Goal: Transaction & Acquisition: Book appointment/travel/reservation

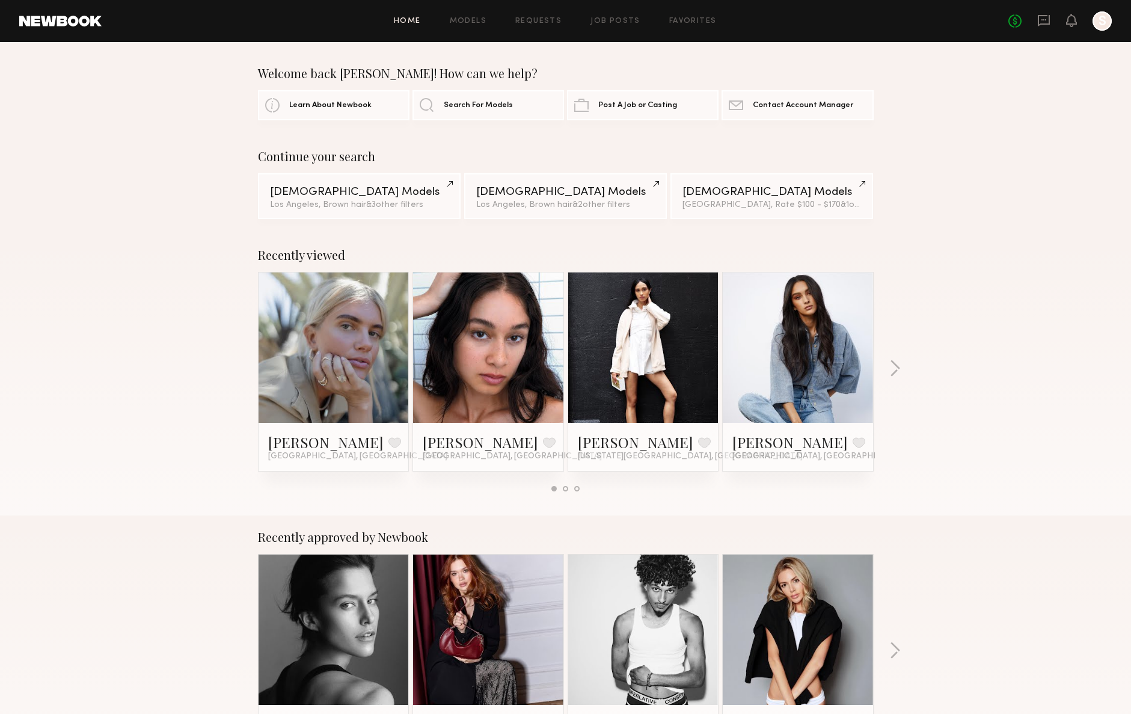
click at [463, 14] on div "Home Models Requests Job Posts Favorites Sign Out No fees up to $5,000 S" at bounding box center [607, 20] width 1010 height 19
click at [464, 25] on div "Home Models Requests Job Posts Favorites Sign Out No fees up to $5,000 S" at bounding box center [607, 20] width 1010 height 19
click at [466, 19] on link "Models" at bounding box center [468, 21] width 37 height 8
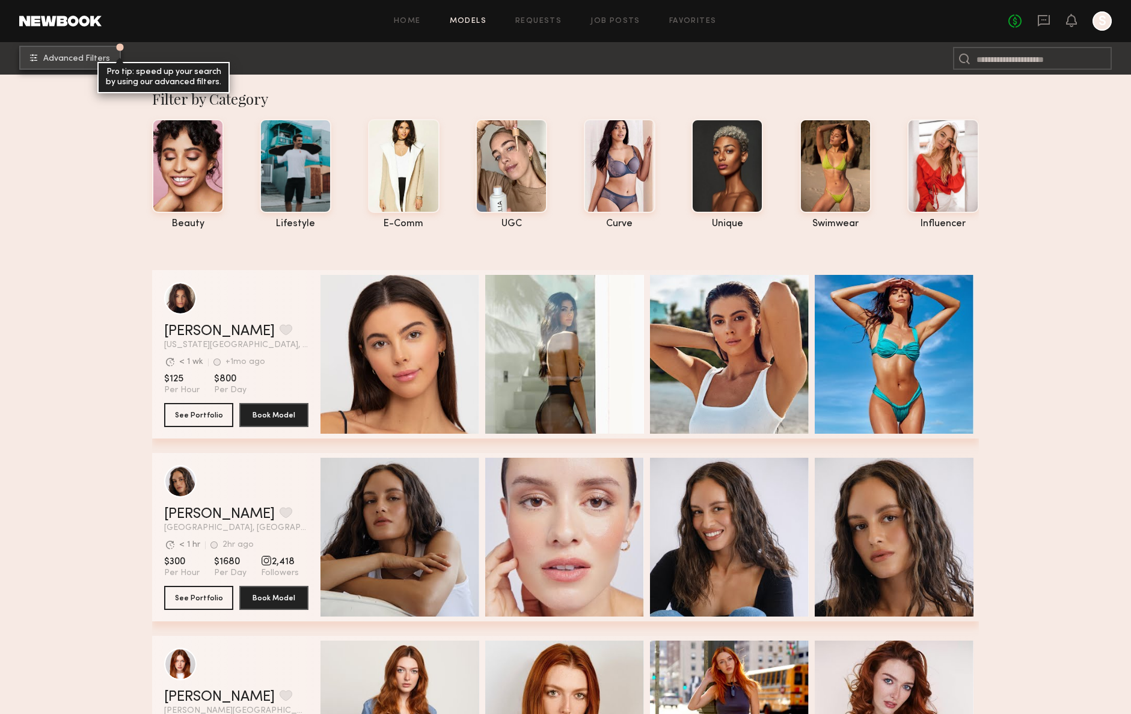
click at [66, 60] on span "Advanced Filters" at bounding box center [76, 59] width 67 height 8
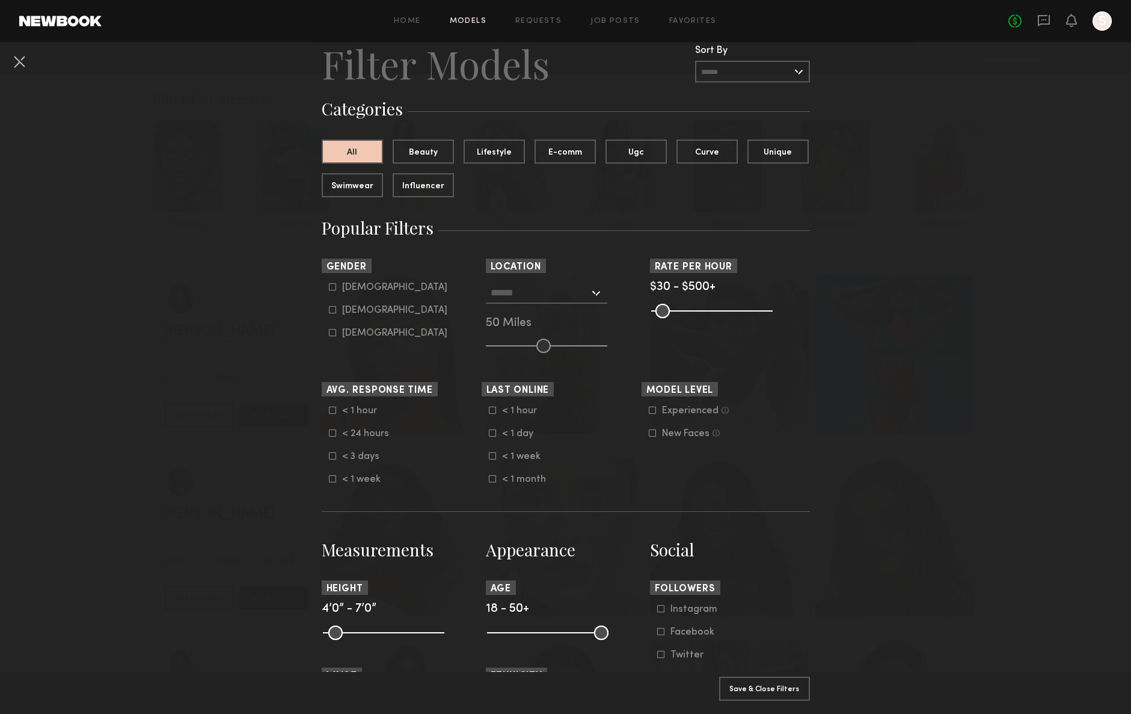
scroll to position [44, 0]
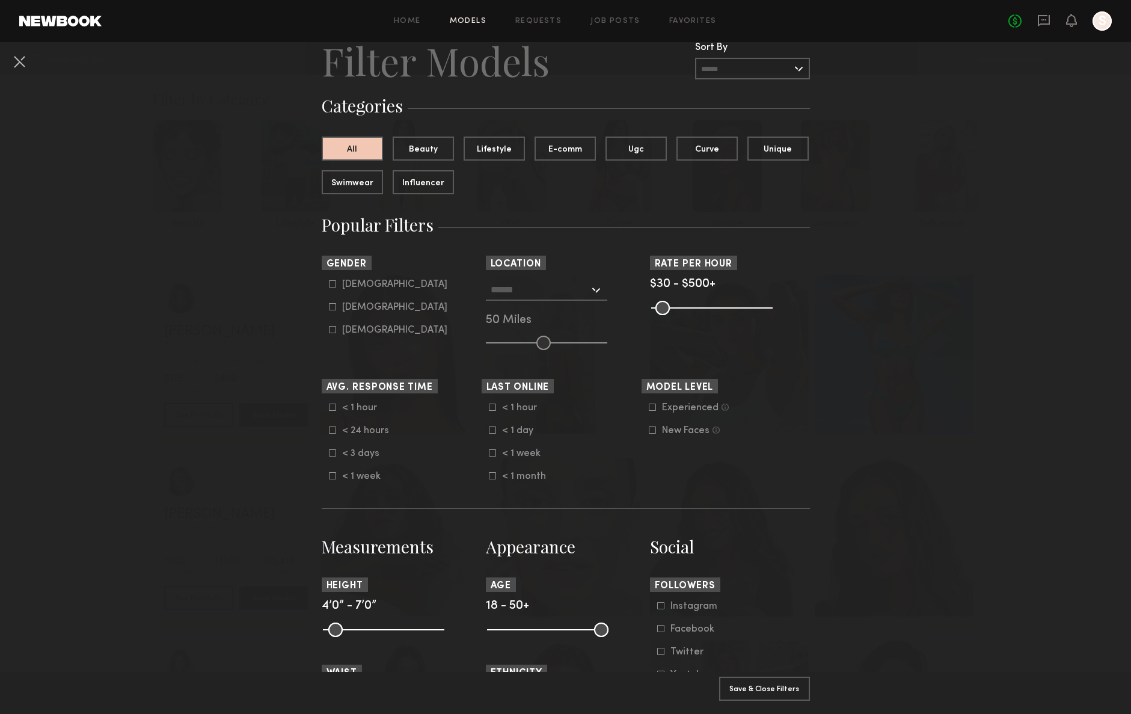
click at [330, 302] on common-framework-checkbox "Female" at bounding box center [405, 307] width 153 height 11
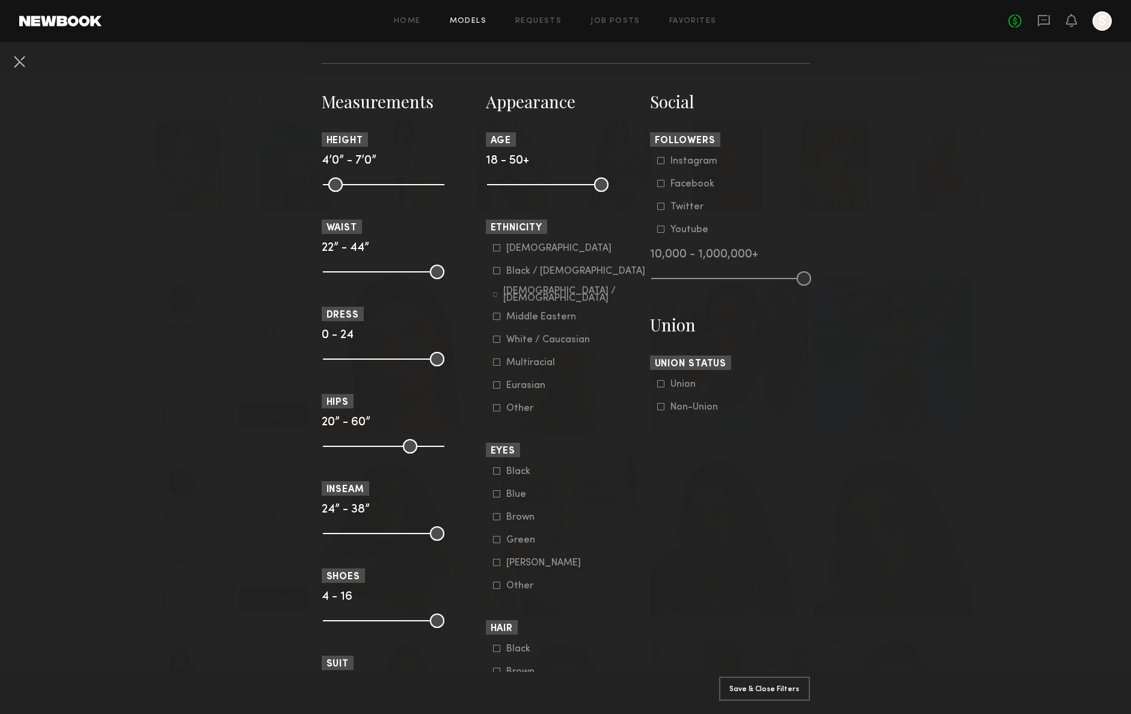
scroll to position [487, 0]
click at [497, 253] on icon at bounding box center [496, 250] width 7 height 7
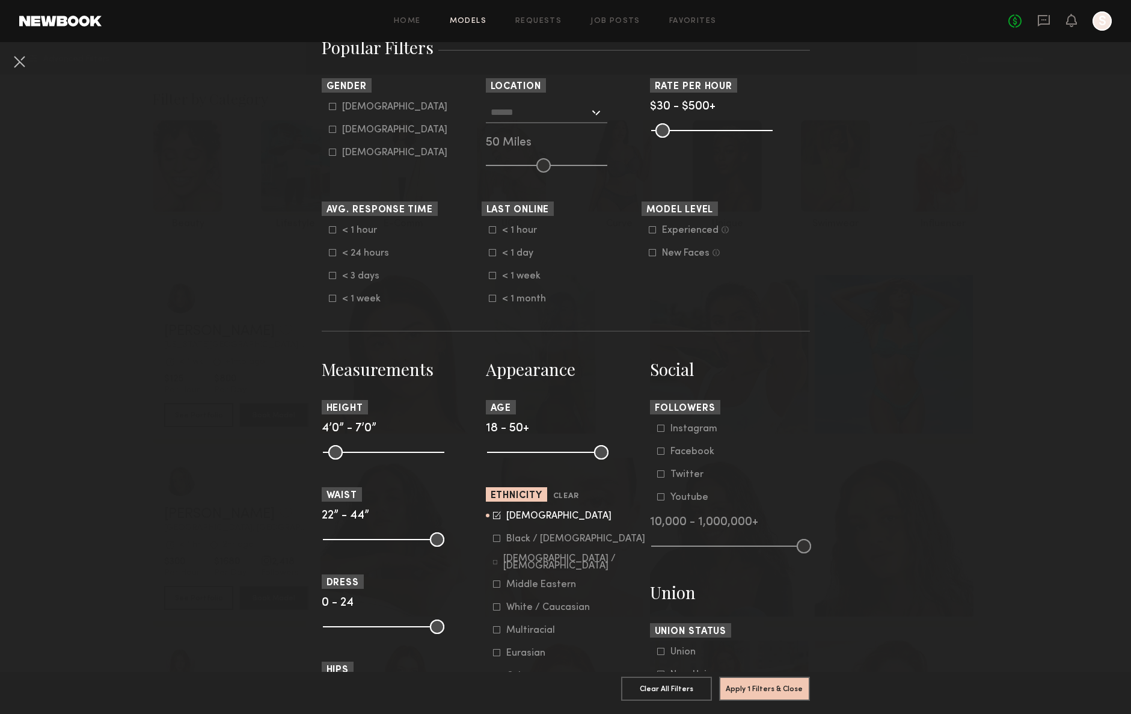
scroll to position [219, 0]
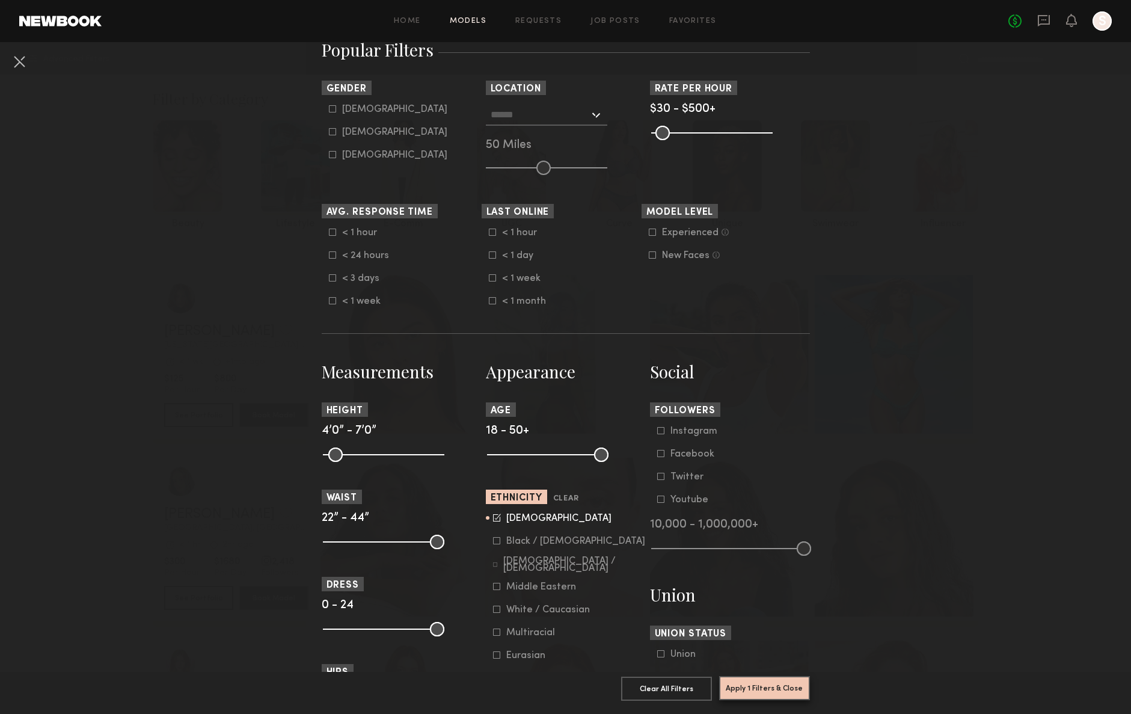
click at [795, 689] on button "Apply 1 Filters & Close" at bounding box center [764, 688] width 91 height 24
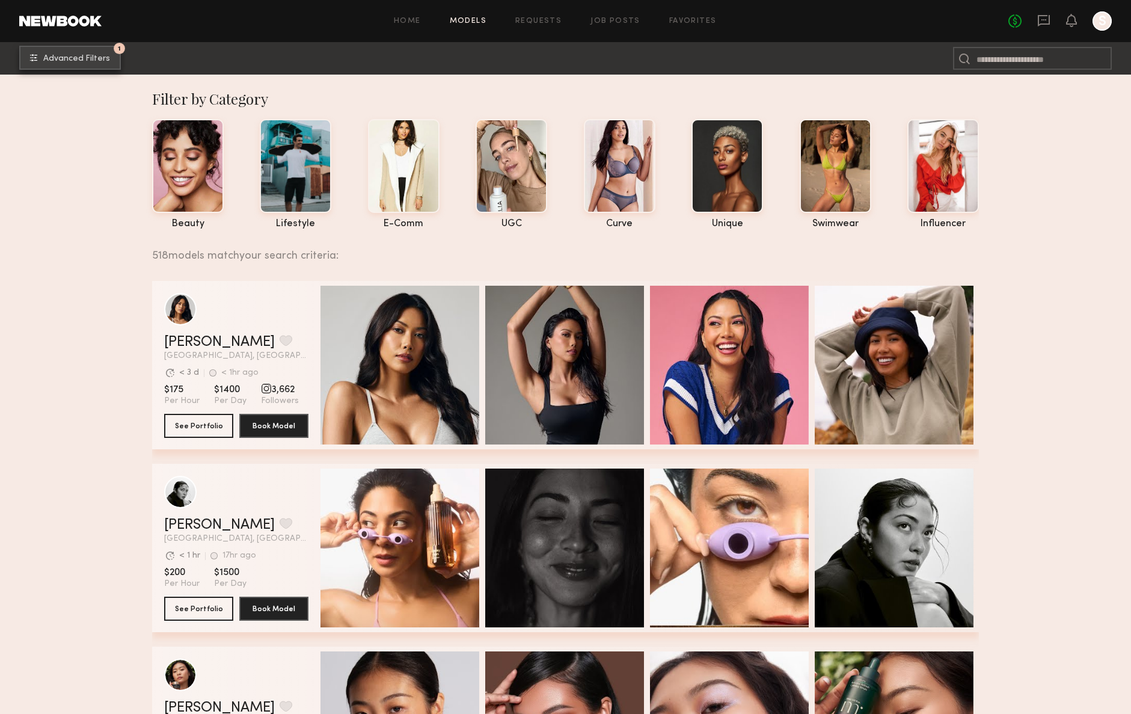
click at [67, 63] on button "1 Advanced Filters" at bounding box center [70, 58] width 102 height 24
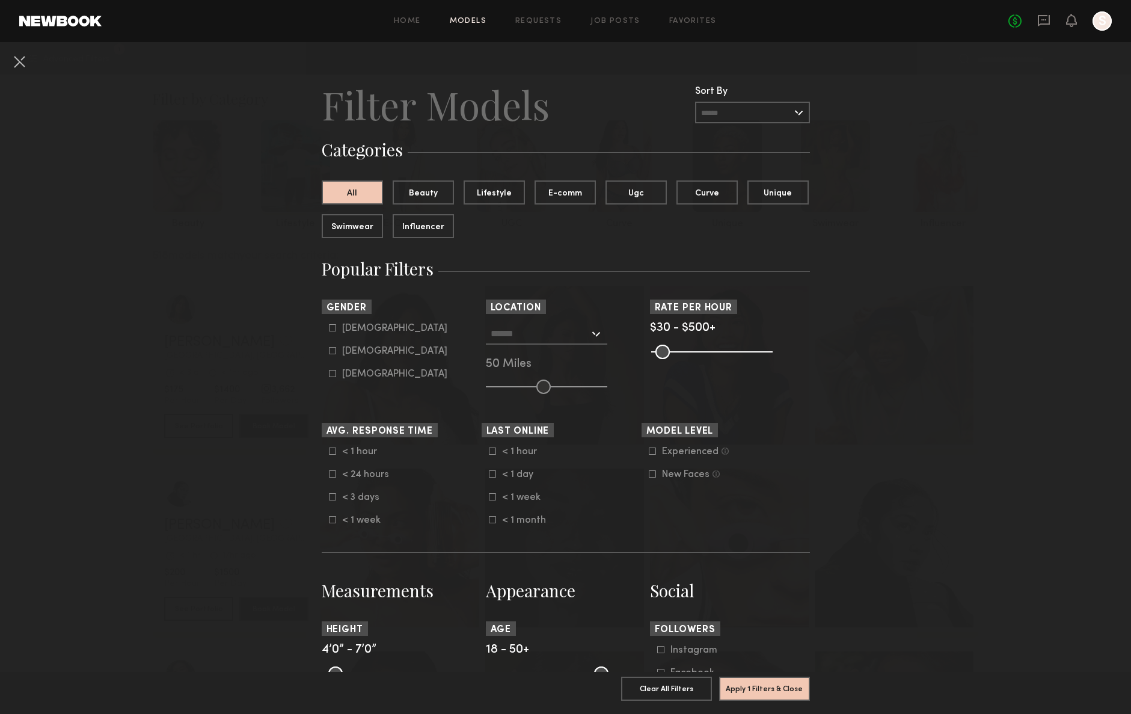
click at [333, 349] on icon at bounding box center [332, 350] width 7 height 7
type input "**"
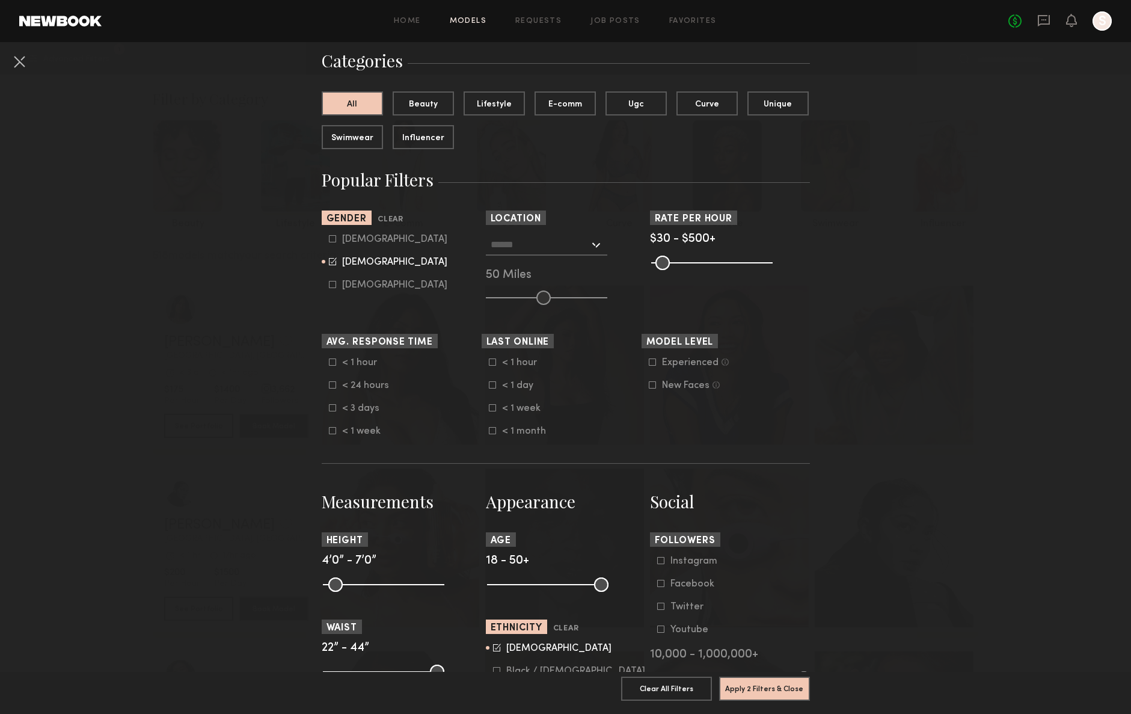
scroll to position [90, 0]
click at [783, 688] on button "Apply 2 Filters & Close" at bounding box center [764, 688] width 91 height 24
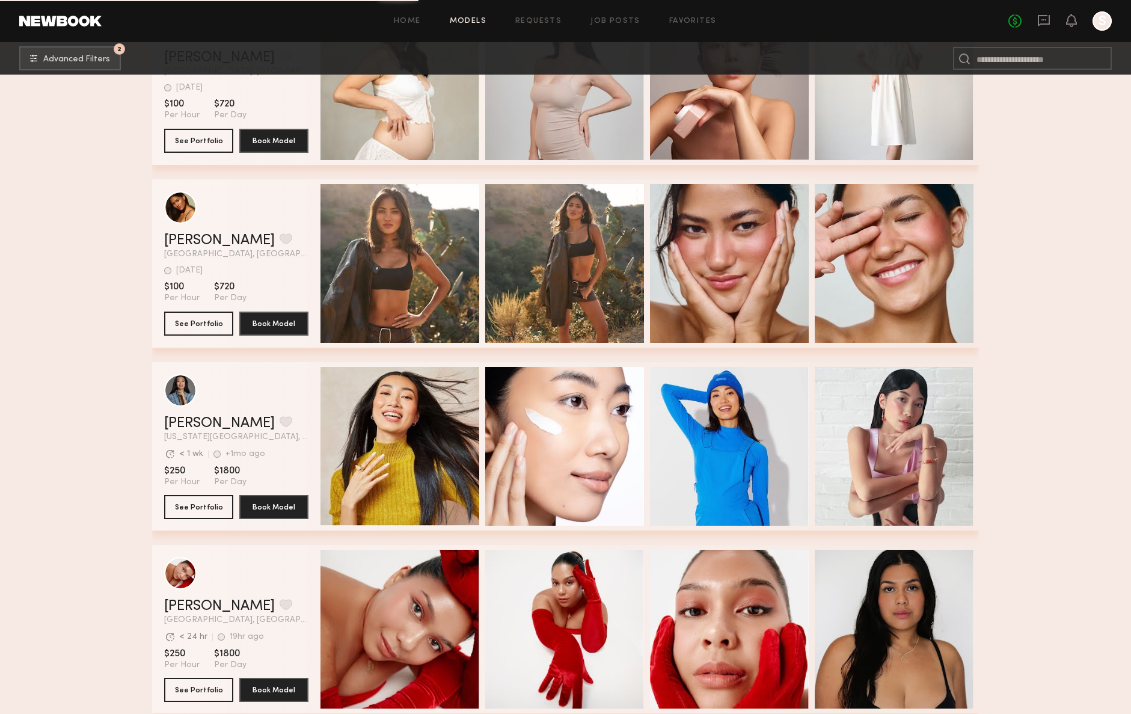
scroll to position [14563, 0]
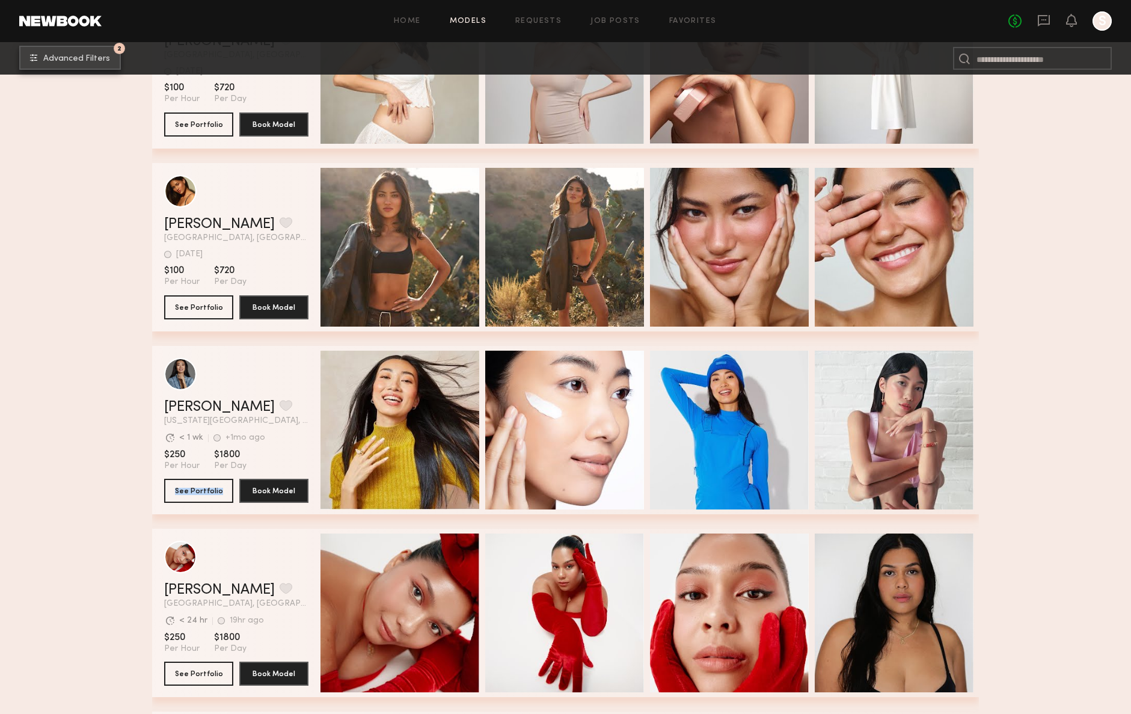
click at [80, 64] on button "2 Advanced Filters" at bounding box center [70, 58] width 102 height 24
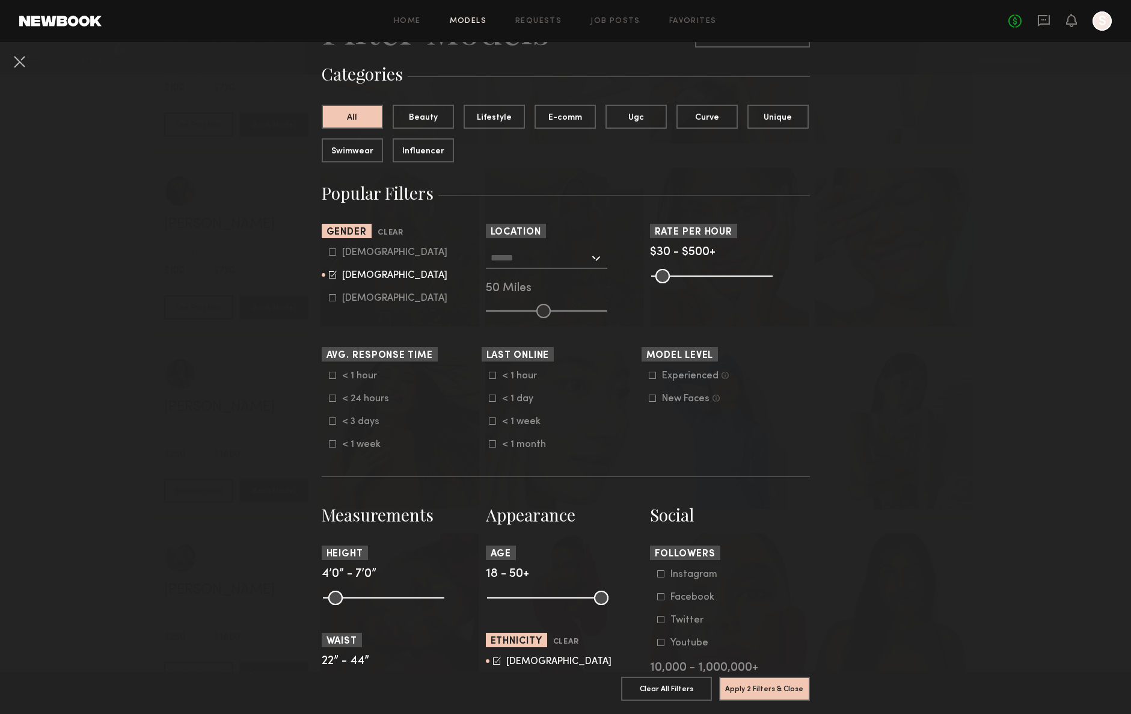
scroll to position [75, 0]
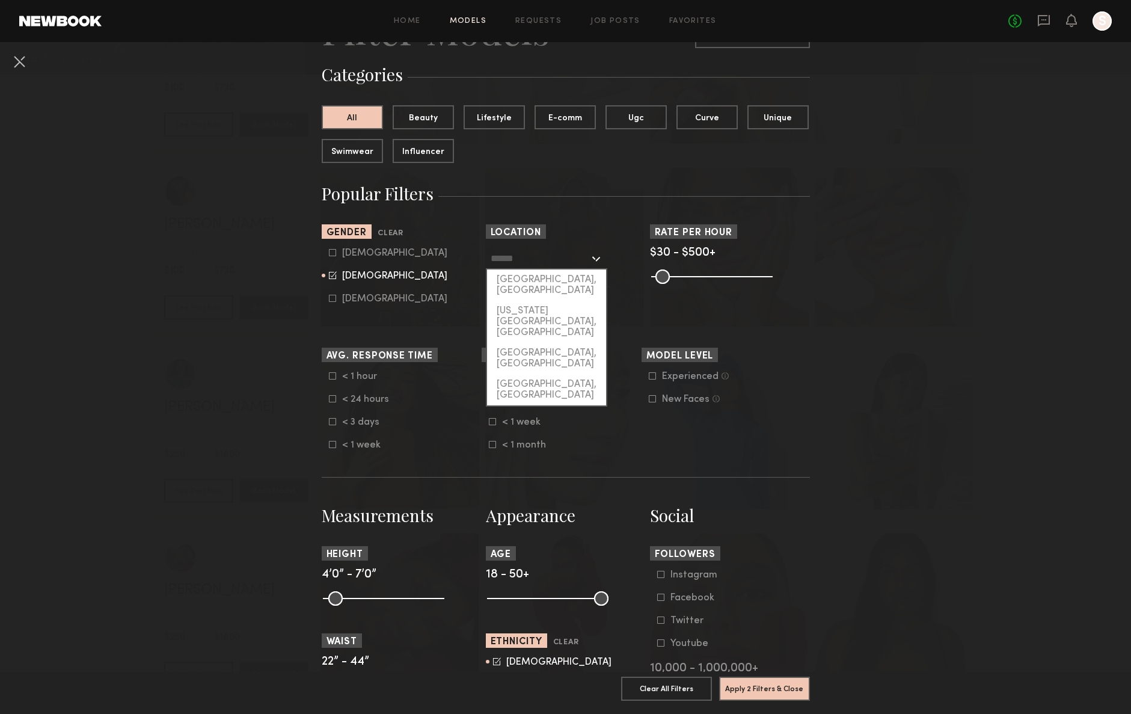
click at [571, 261] on input "text" at bounding box center [540, 258] width 99 height 20
click at [564, 279] on div "[GEOGRAPHIC_DATA], [GEOGRAPHIC_DATA]" at bounding box center [546, 284] width 119 height 31
type input "**********"
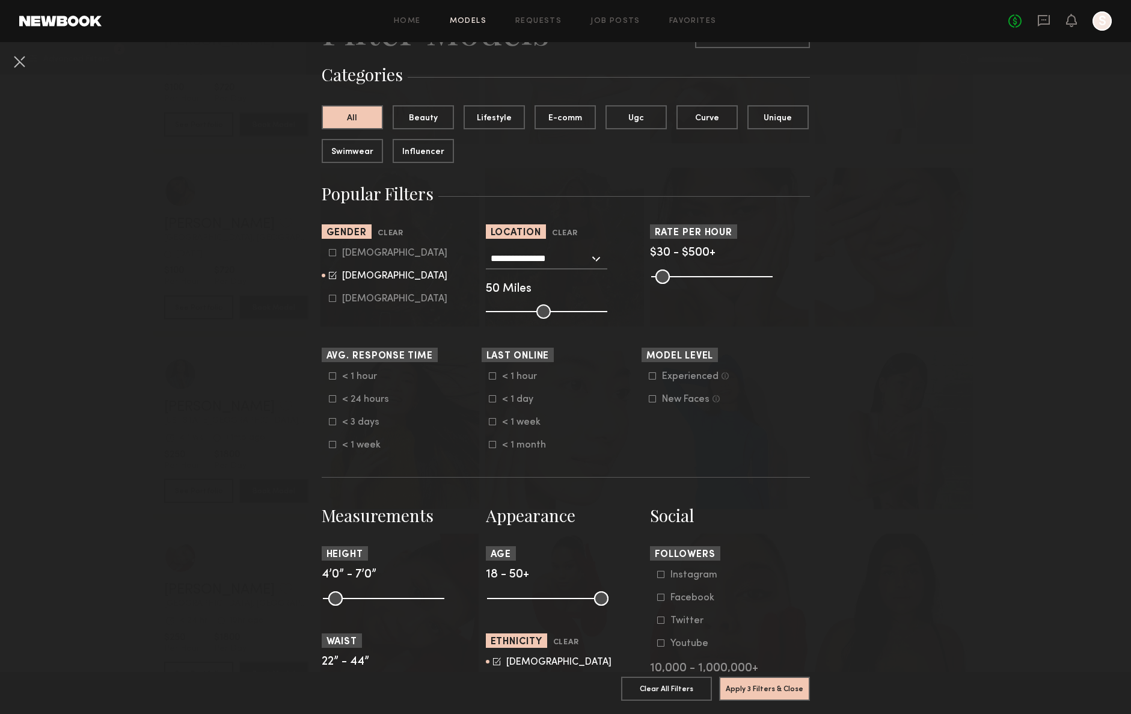
click at [849, 316] on nb-browse-filters "**********" at bounding box center [565, 626] width 1131 height 1319
click at [752, 690] on button "Apply 3 Filters & Close" at bounding box center [764, 688] width 91 height 24
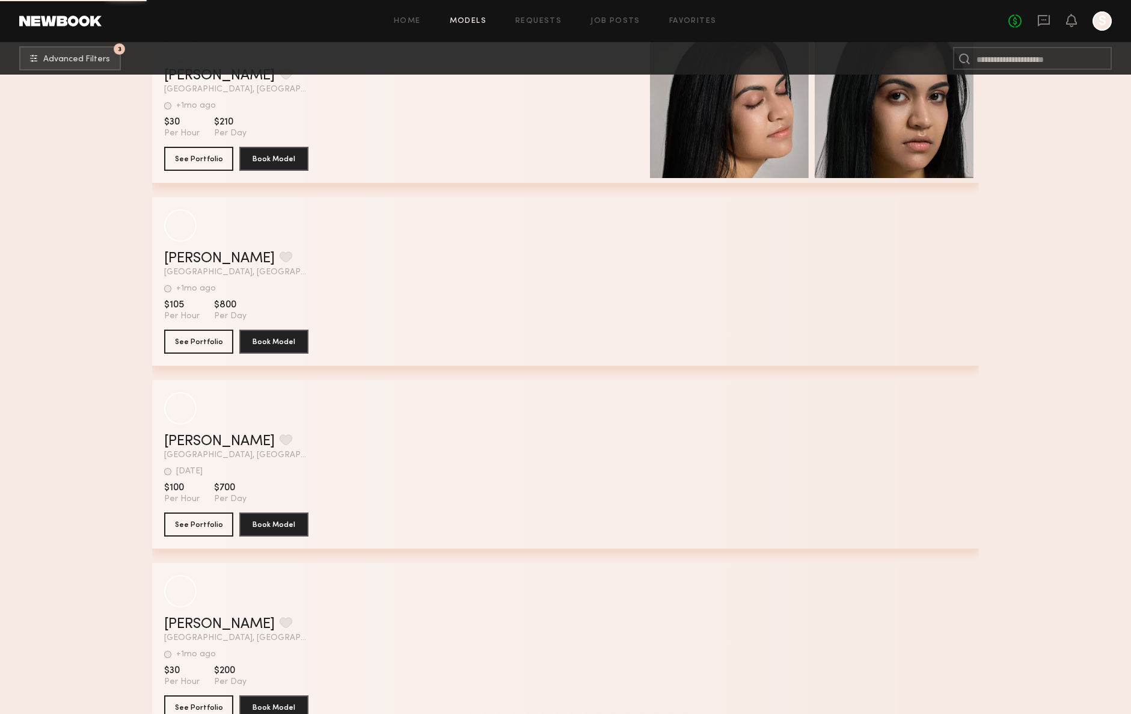
scroll to position [38665, 0]
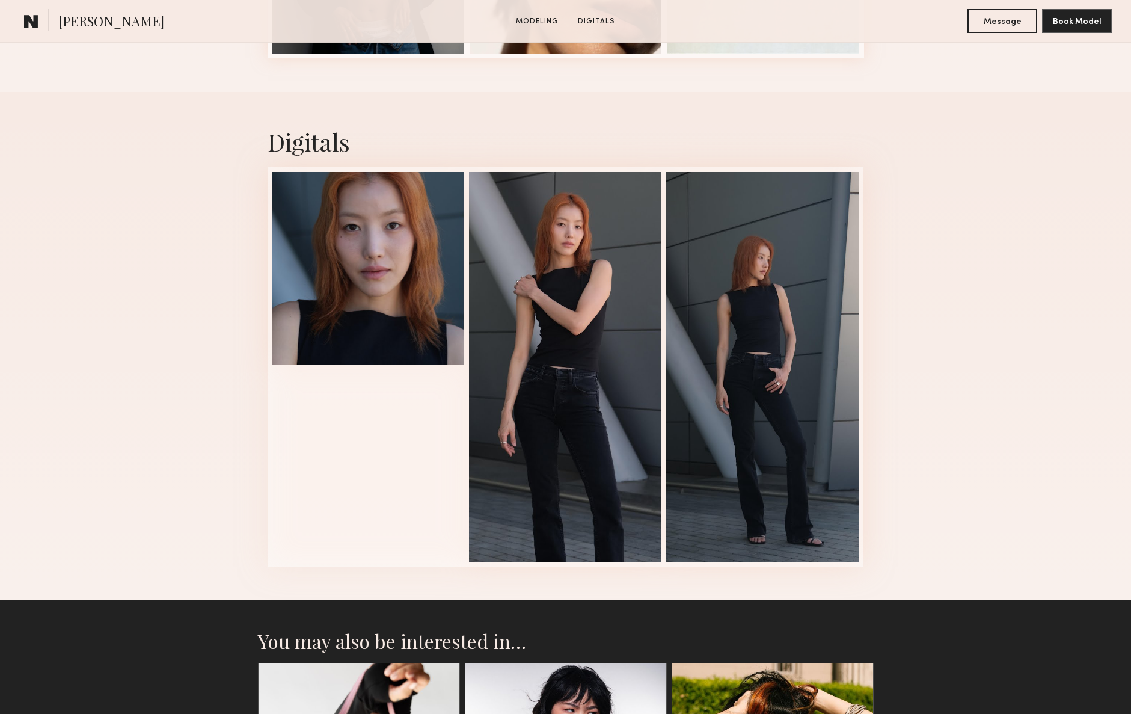
scroll to position [1090, 0]
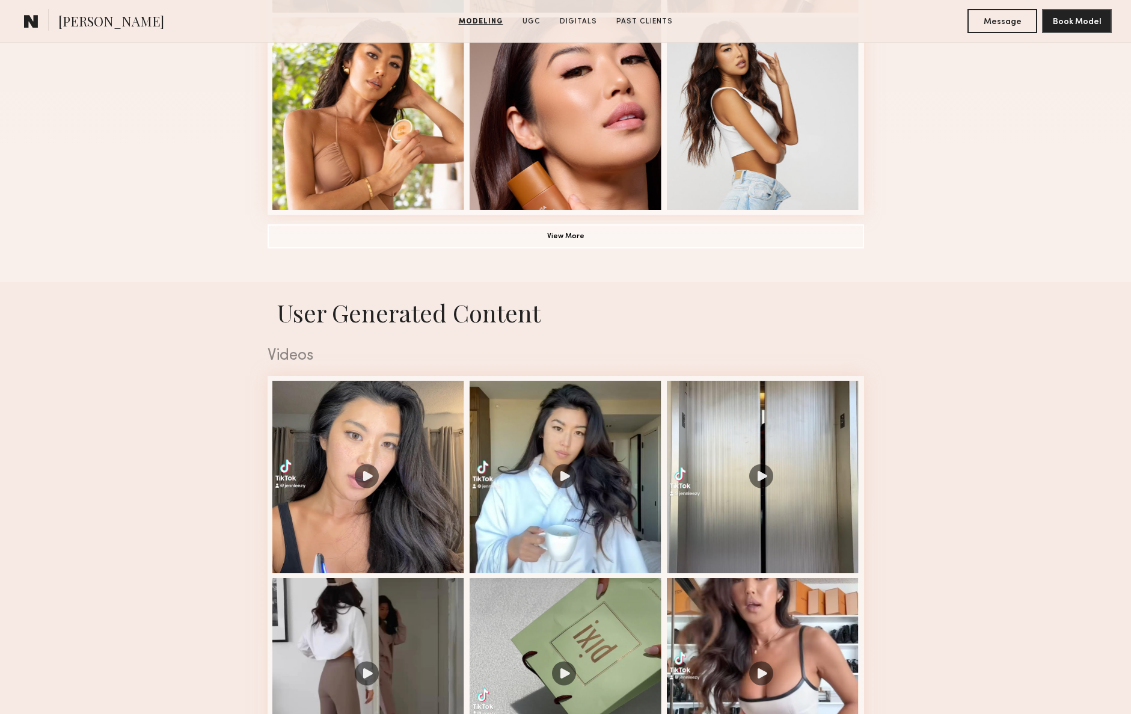
scroll to position [937, 0]
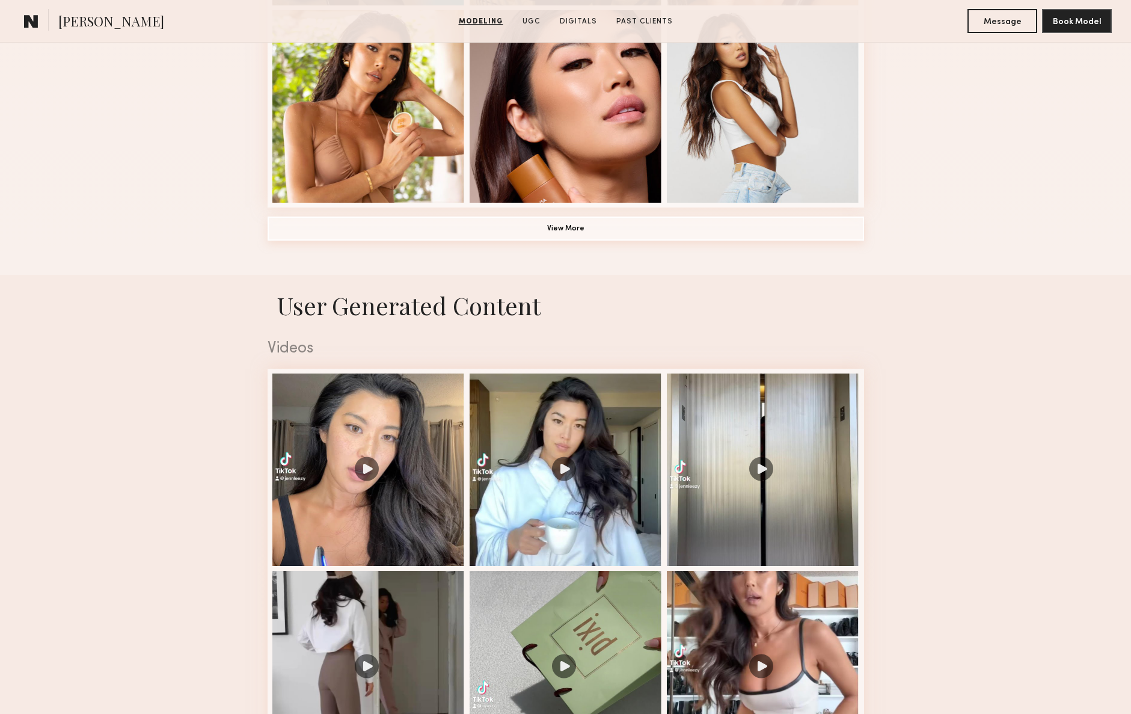
click at [569, 230] on button "View More" at bounding box center [566, 229] width 597 height 24
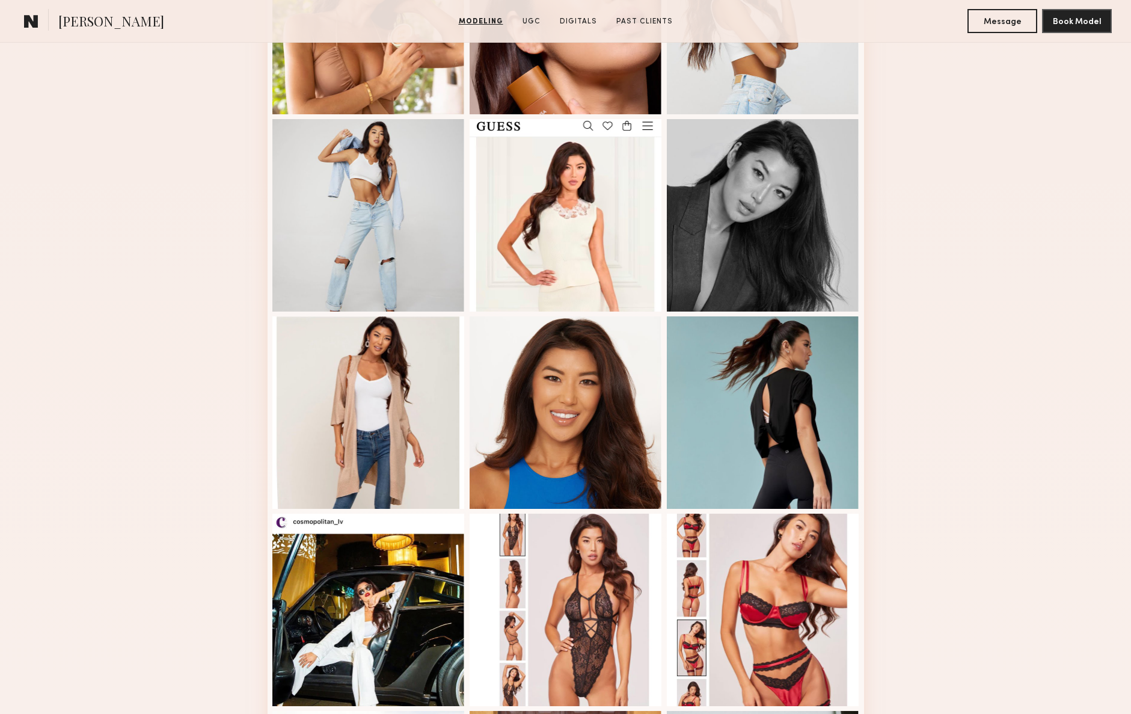
scroll to position [1029, 0]
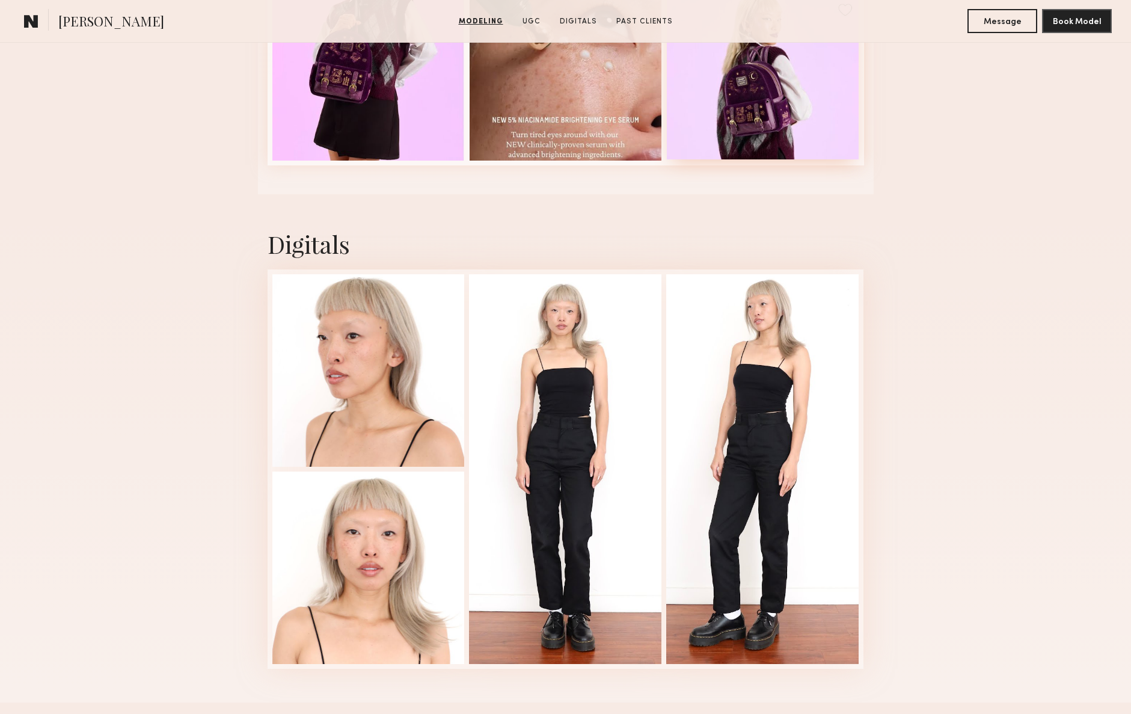
scroll to position [1541, 0]
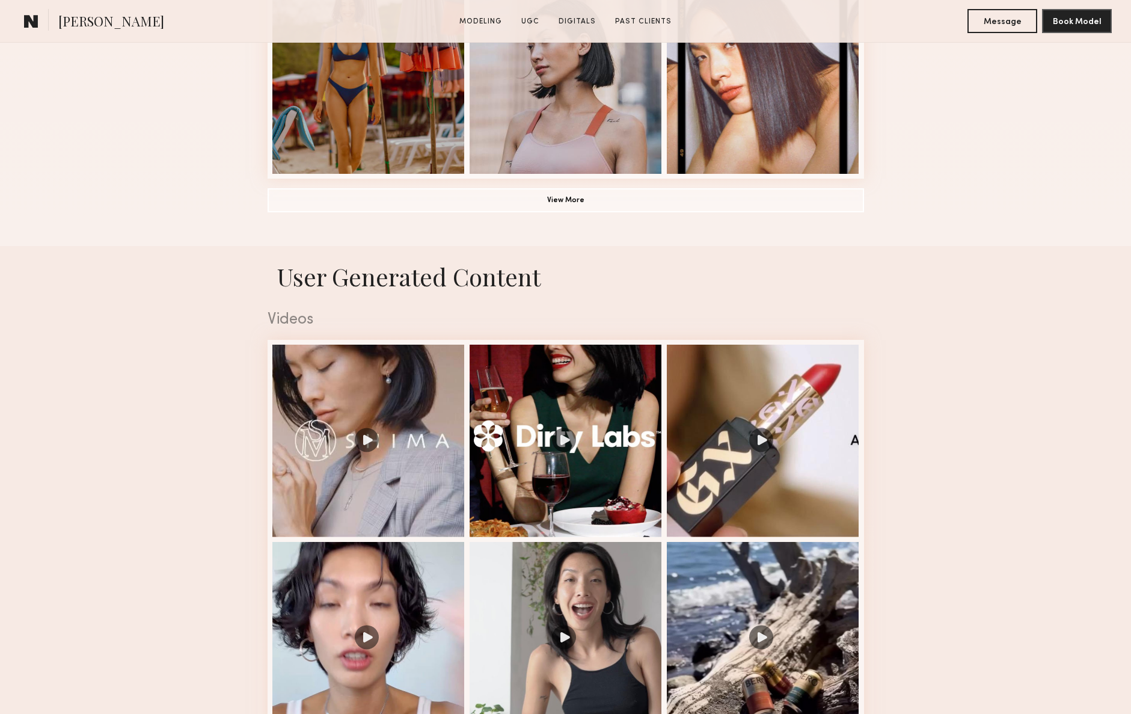
scroll to position [1041, 0]
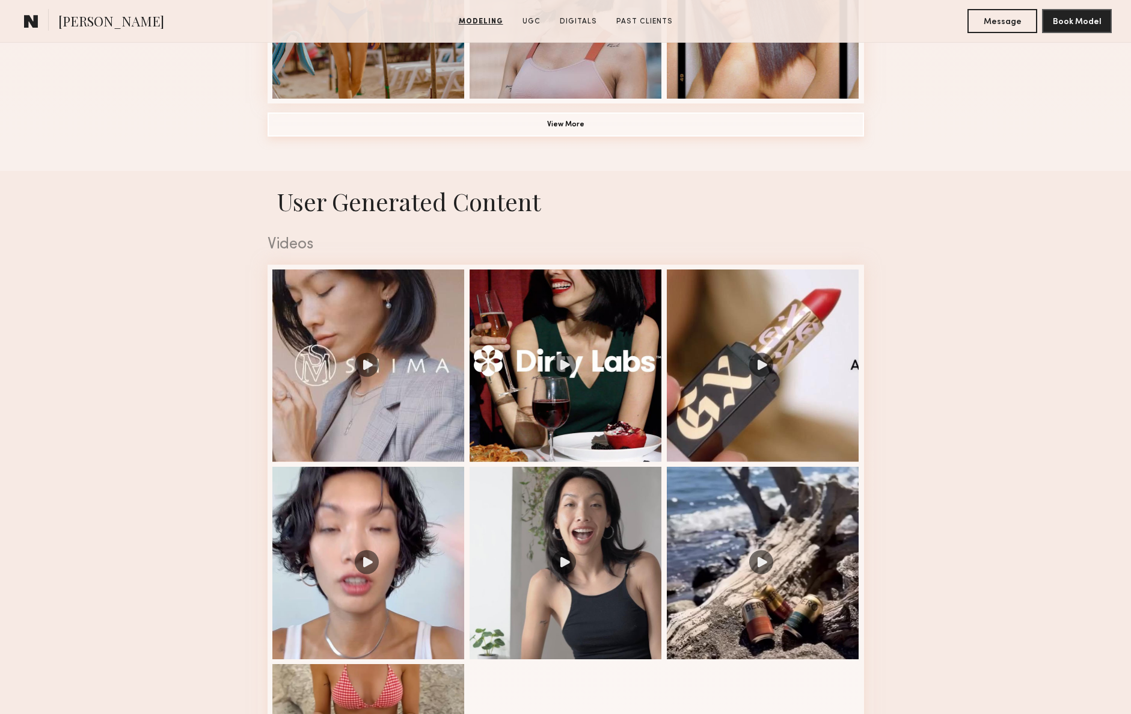
click at [639, 129] on button "View More" at bounding box center [566, 124] width 597 height 24
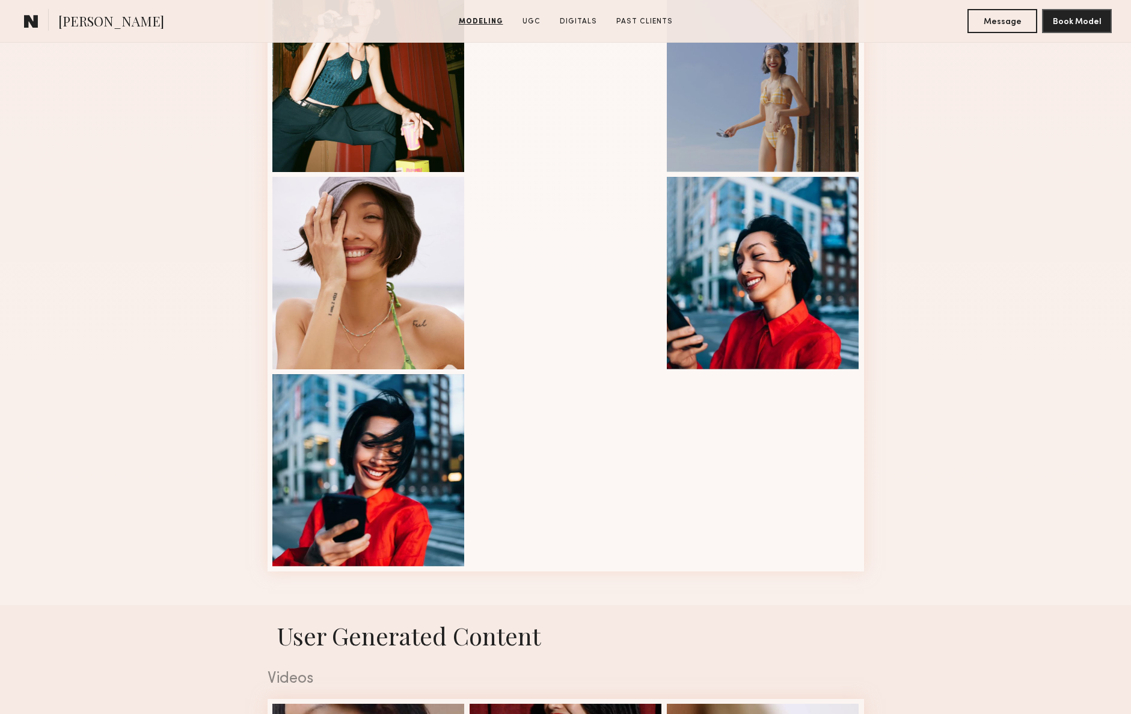
scroll to position [1431, 0]
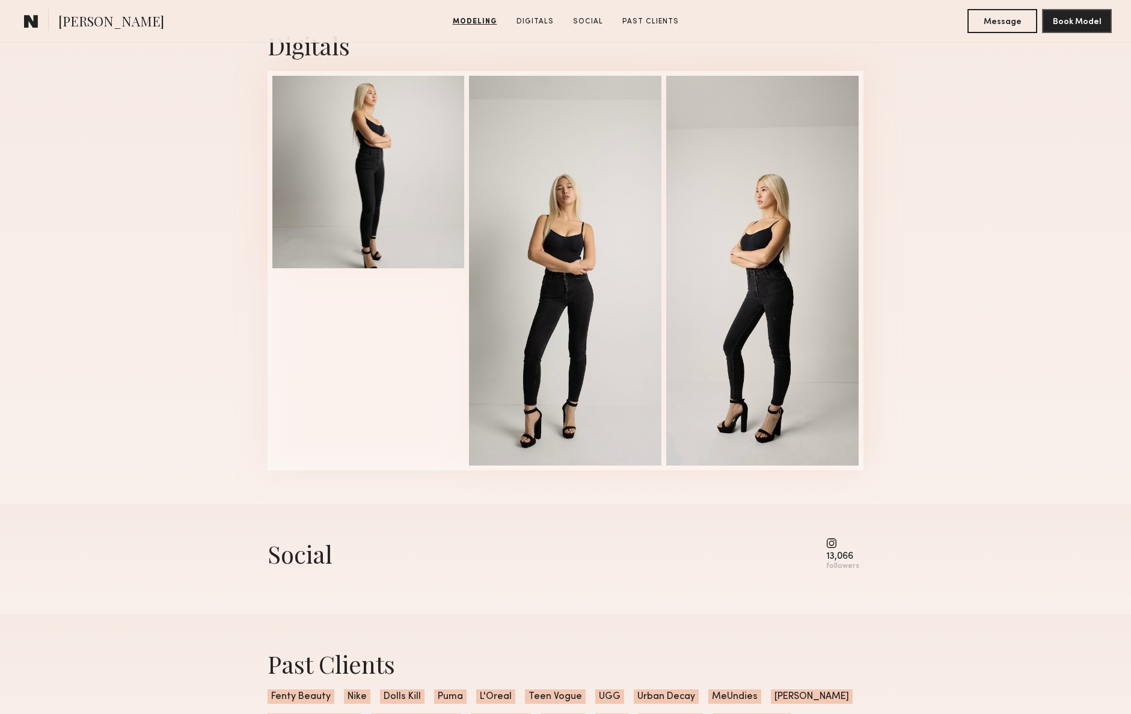
scroll to position [1217, 0]
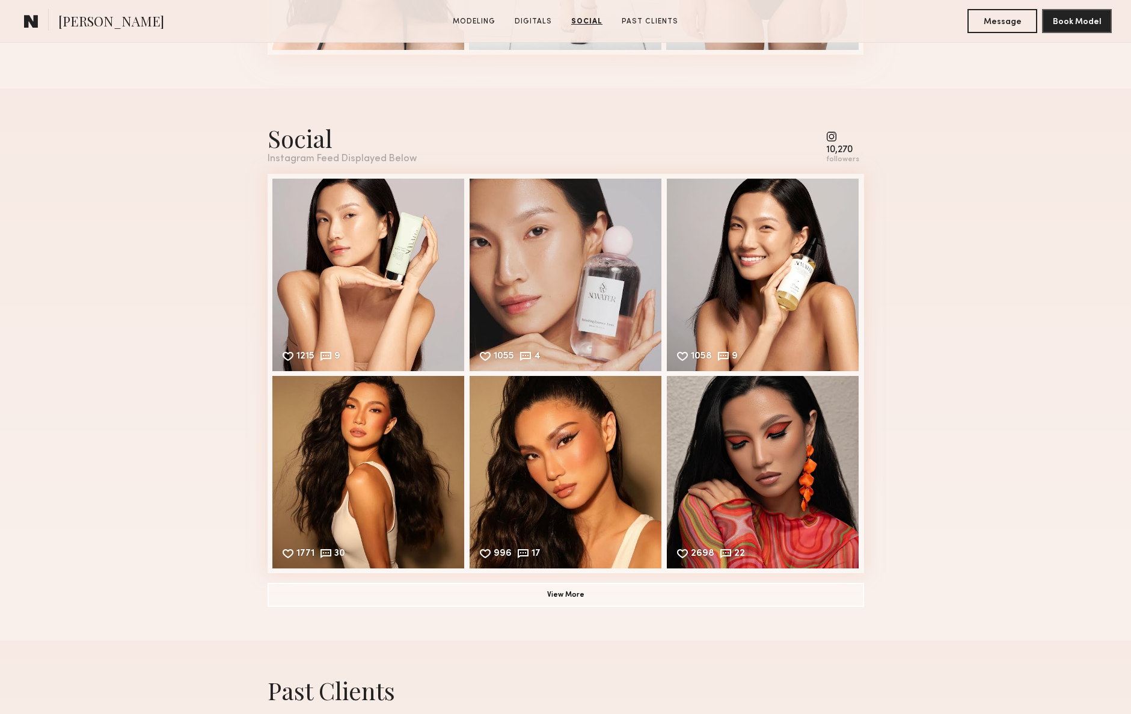
scroll to position [1631, 0]
click at [933, 179] on div "Social Instagram Feed Displayed Below 10,270 followers 1215 9 Likes & comments …" at bounding box center [565, 365] width 1131 height 552
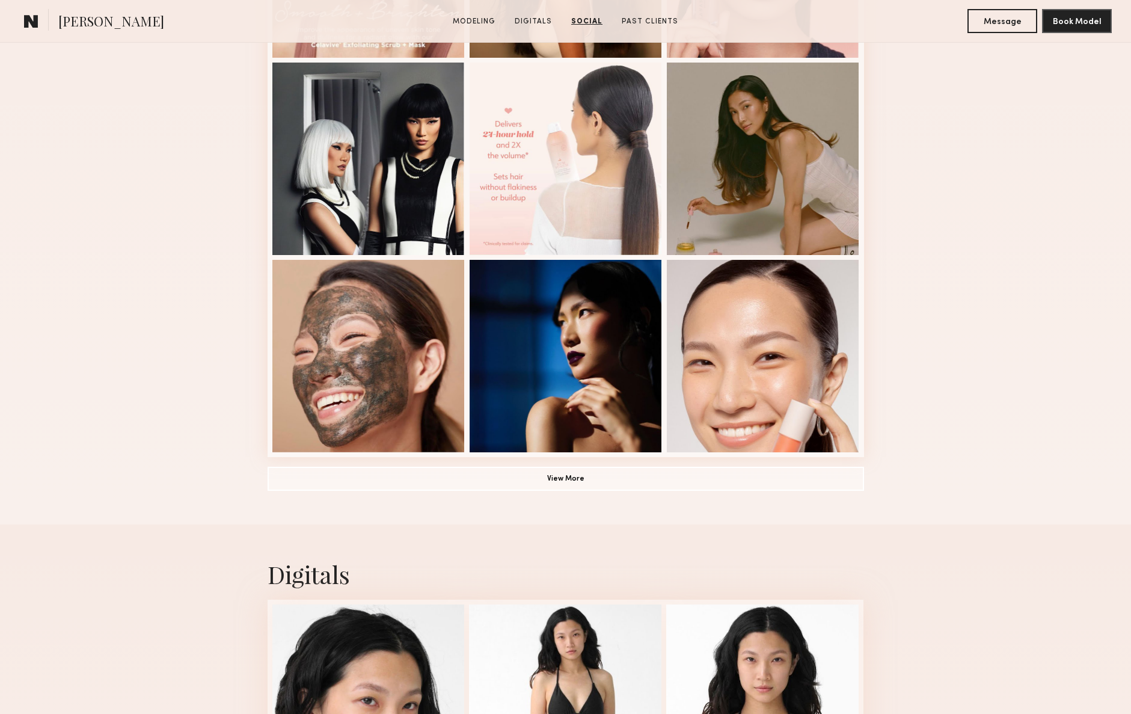
scroll to position [684, 0]
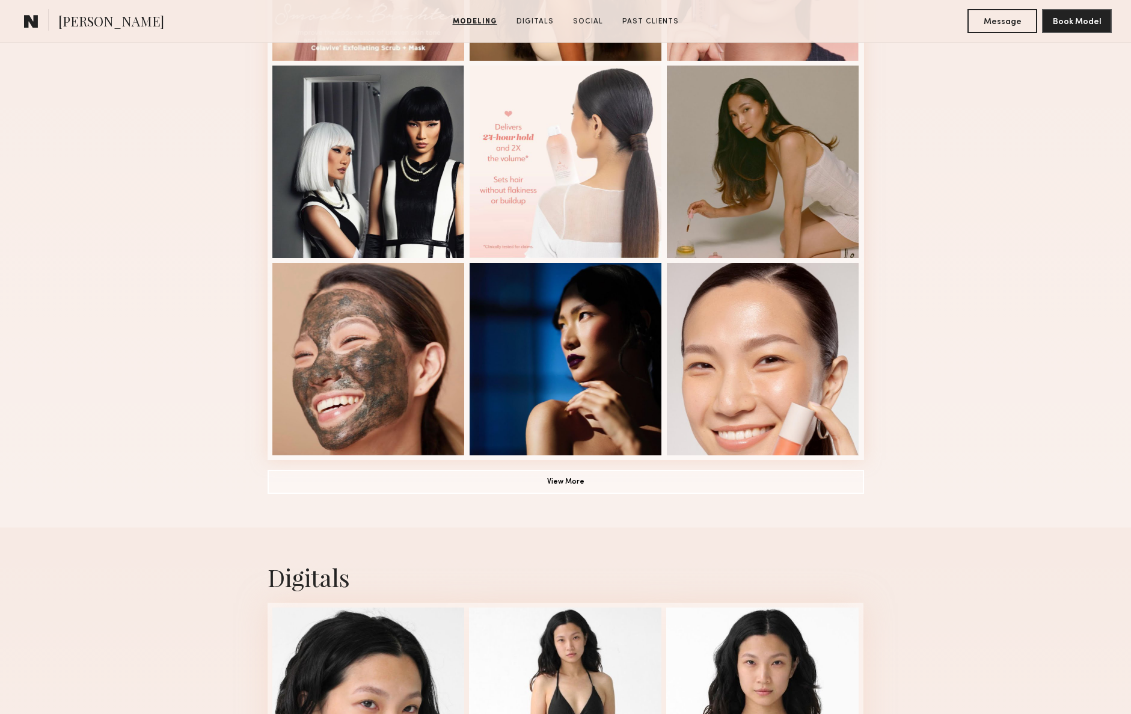
click at [964, 173] on div "Modeling Portfolio View More" at bounding box center [565, 59] width 1131 height 936
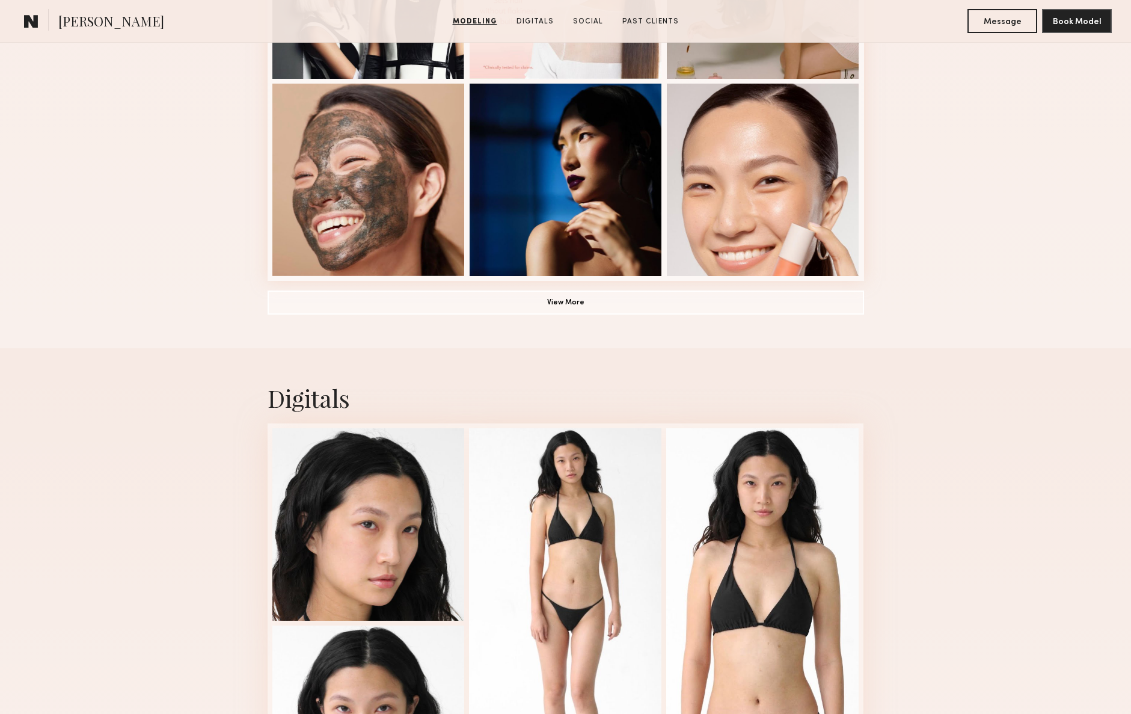
scroll to position [864, 0]
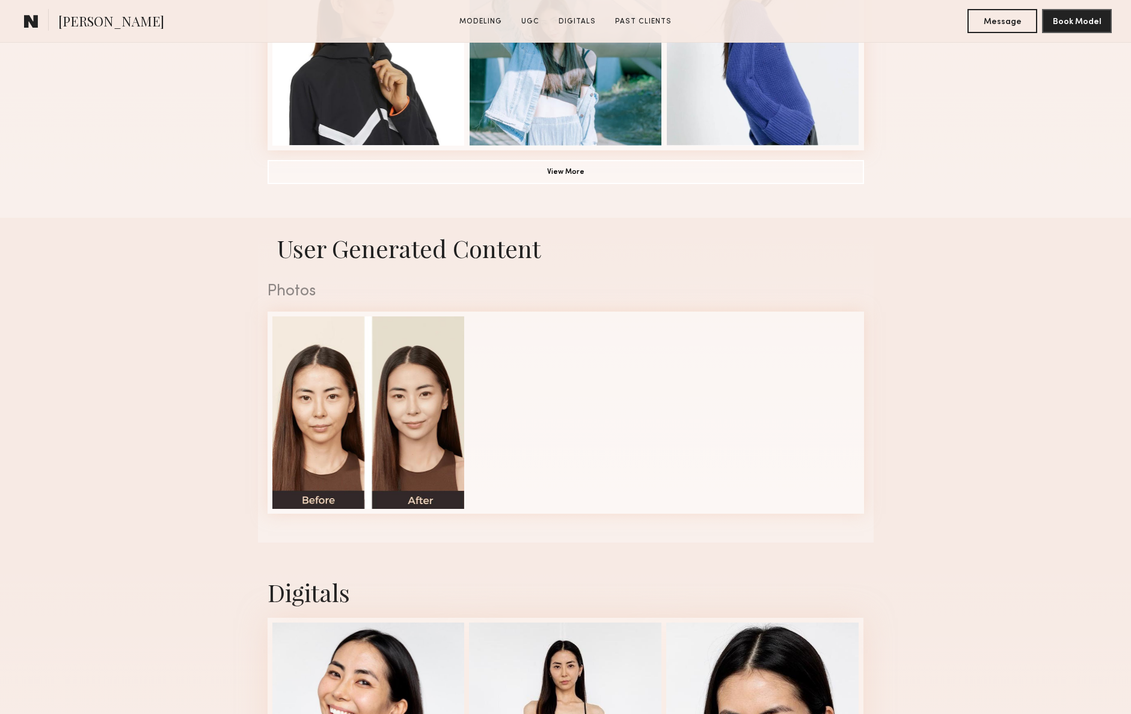
scroll to position [999, 0]
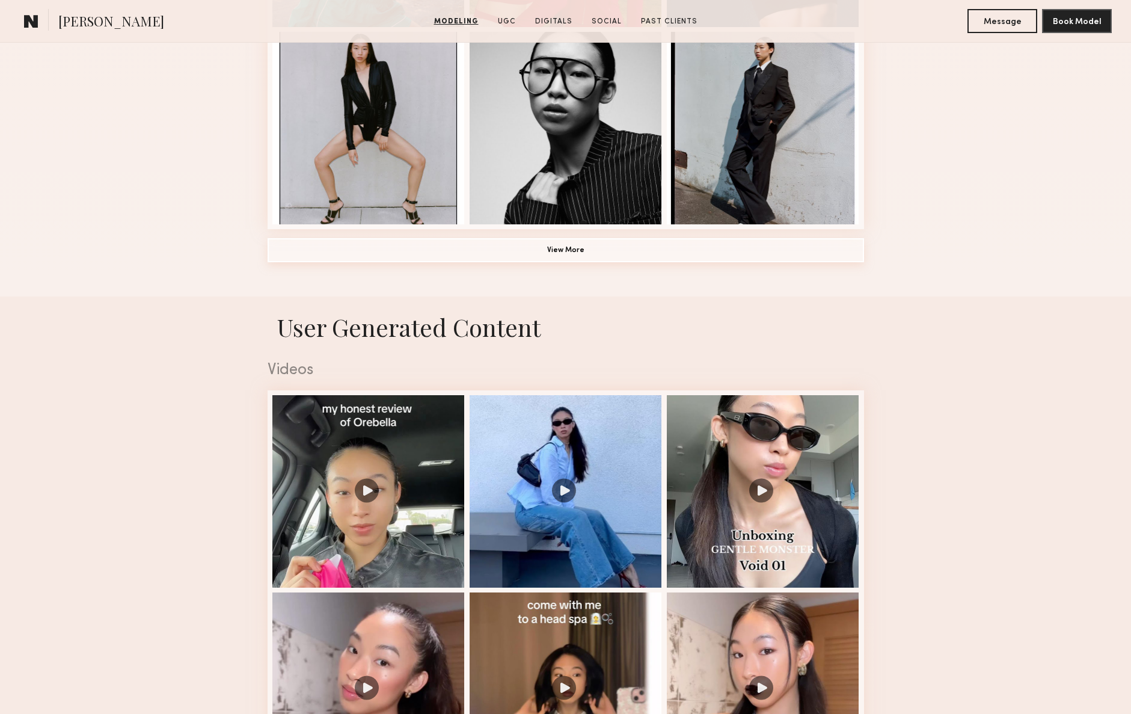
scroll to position [912, 0]
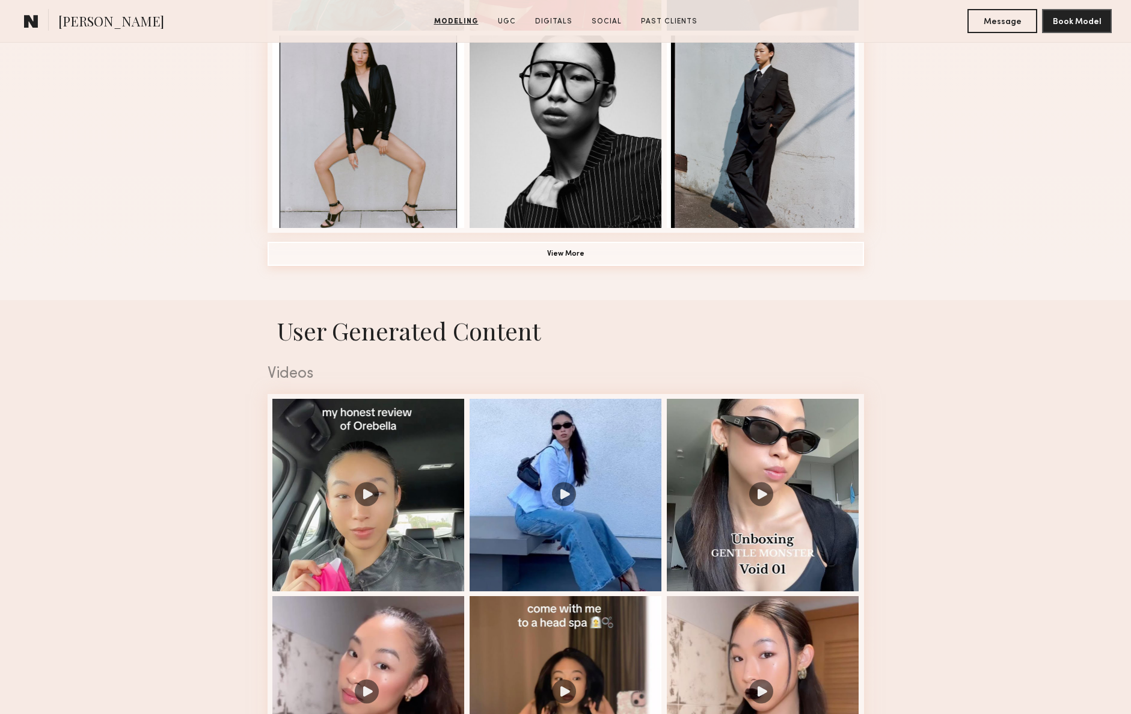
click at [567, 257] on button "View More" at bounding box center [566, 254] width 597 height 24
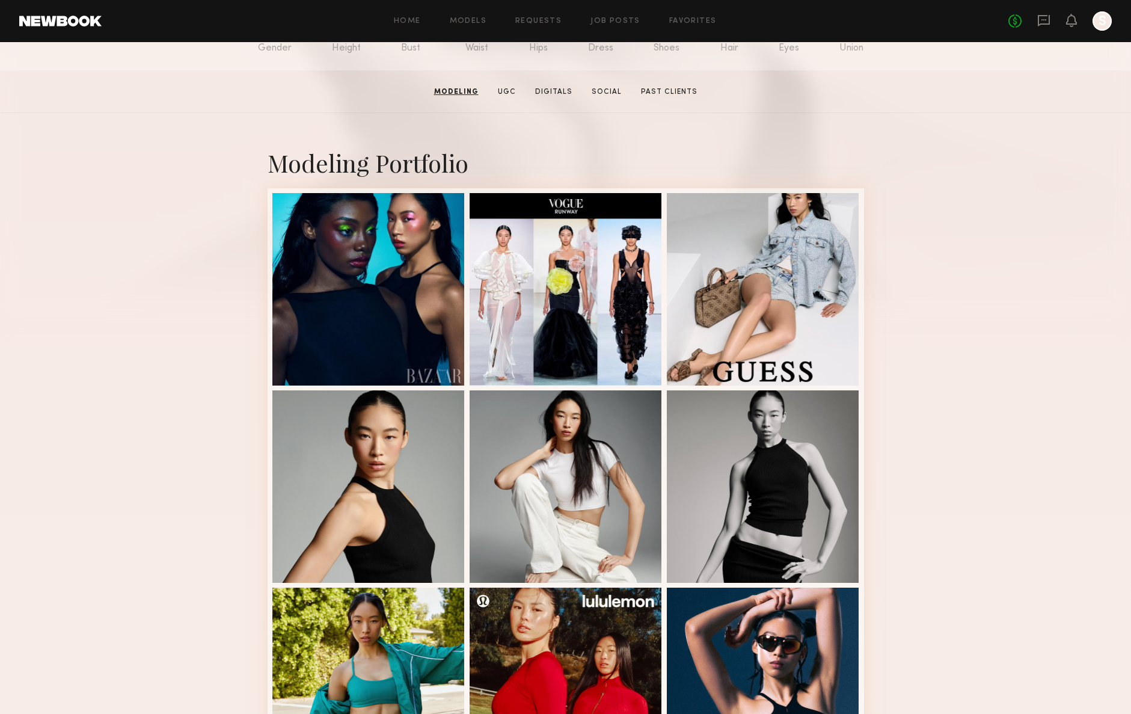
scroll to position [161, 0]
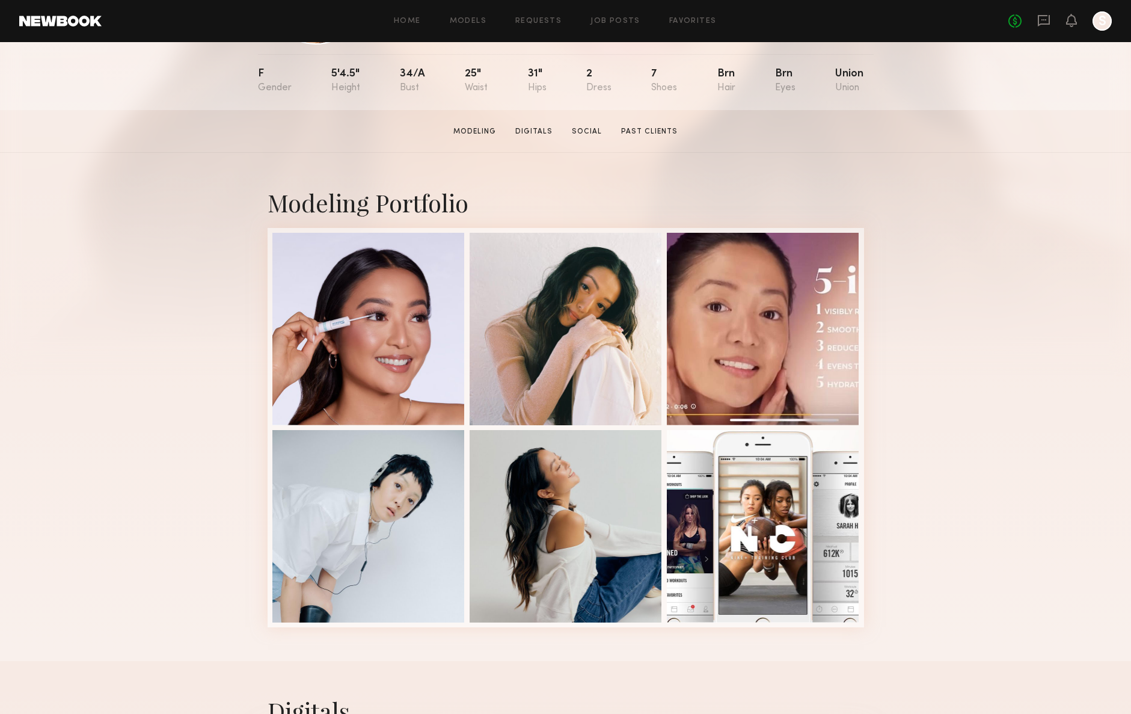
scroll to position [121, 0]
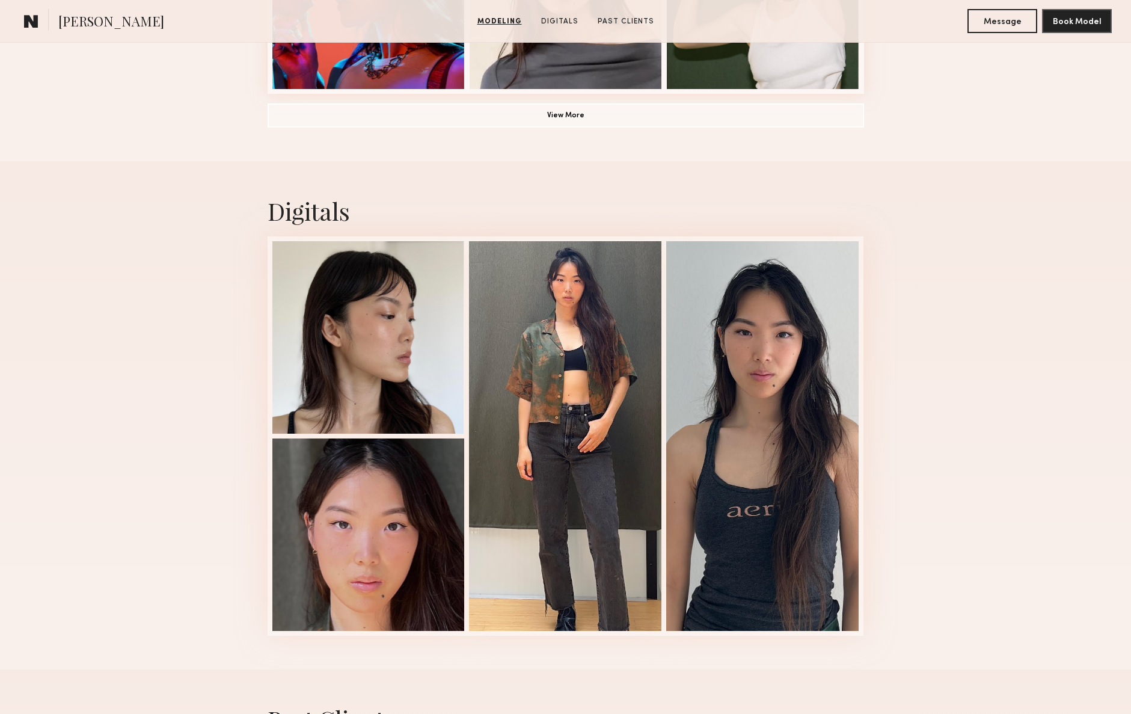
scroll to position [1053, 0]
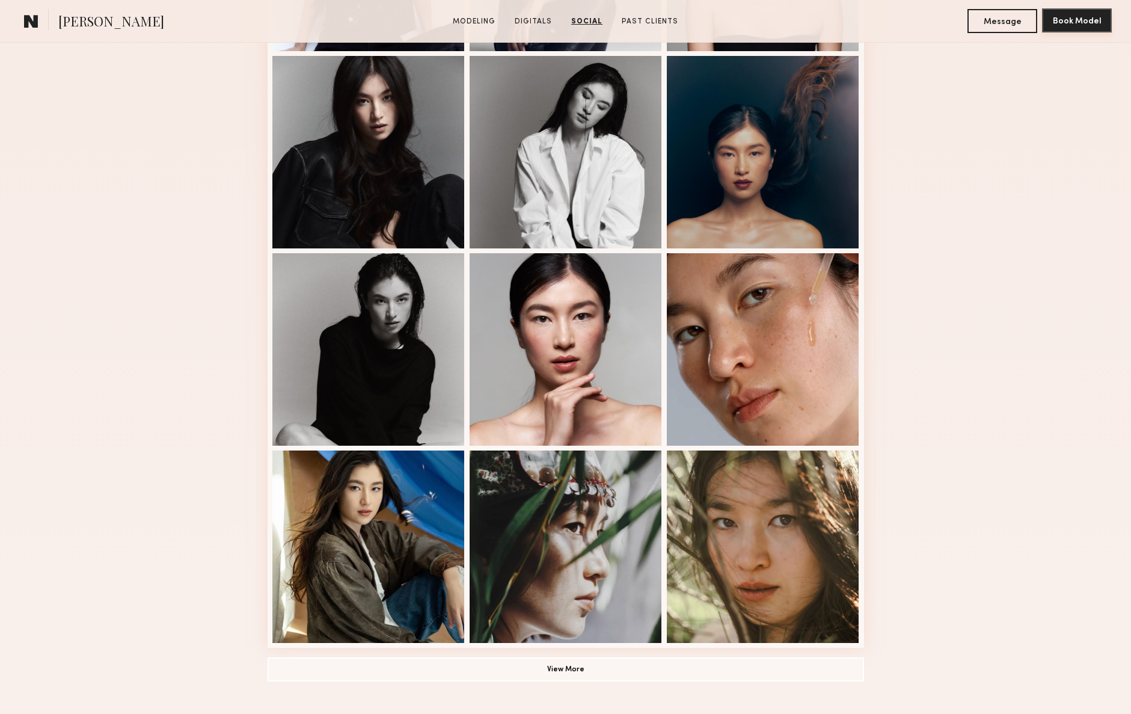
scroll to position [471, 0]
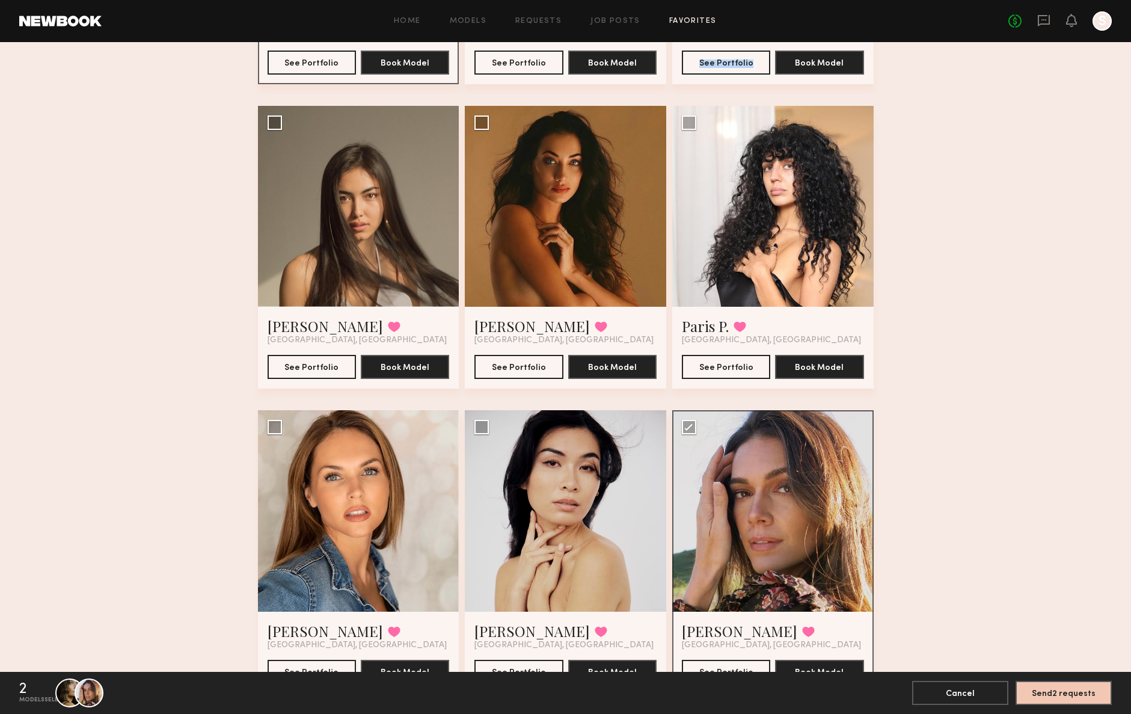
scroll to position [337, 0]
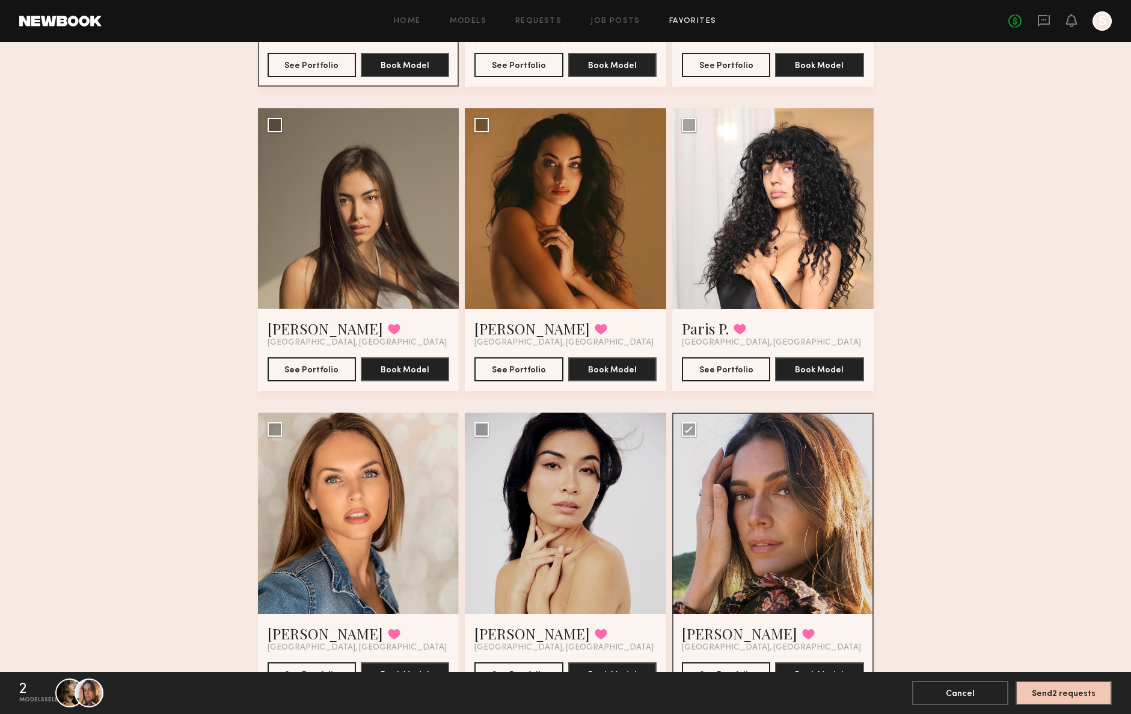
click at [945, 186] on div "splat - role 1 12 Models Tatiane S. Favorited Los Angeles, CA See Portfolio Boo…" at bounding box center [565, 384] width 1131 height 1315
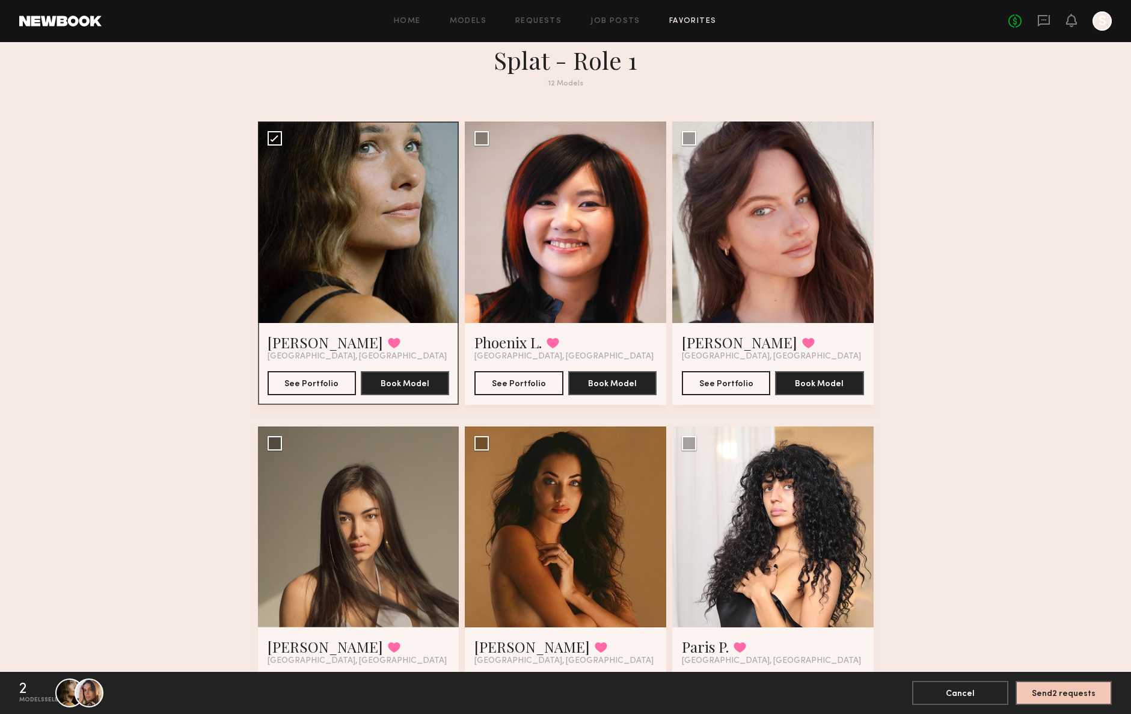
scroll to position [0, 0]
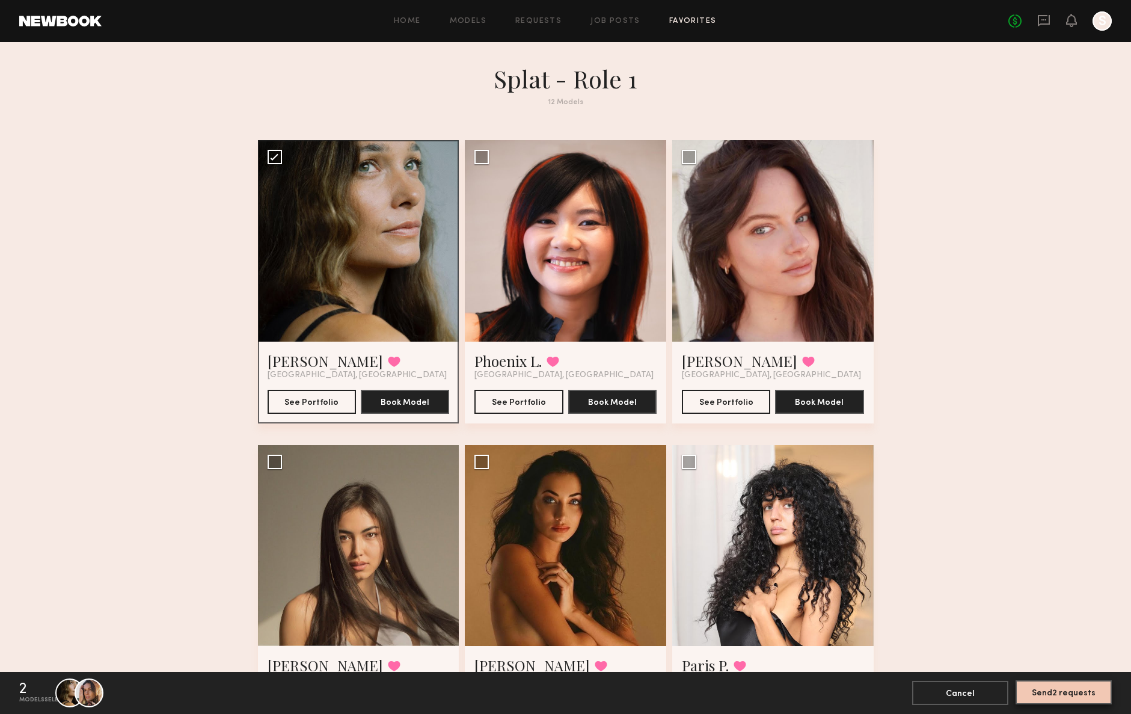
click at [1072, 692] on button "Send 2 requests" at bounding box center [1064, 692] width 96 height 24
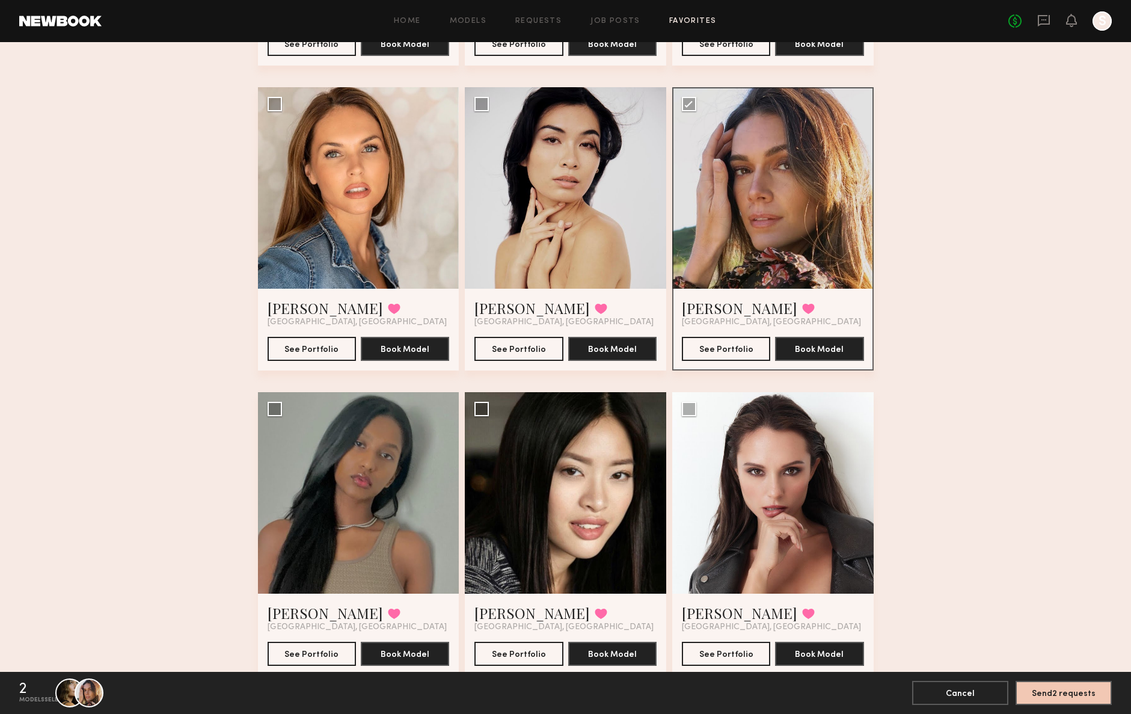
scroll to position [656, 0]
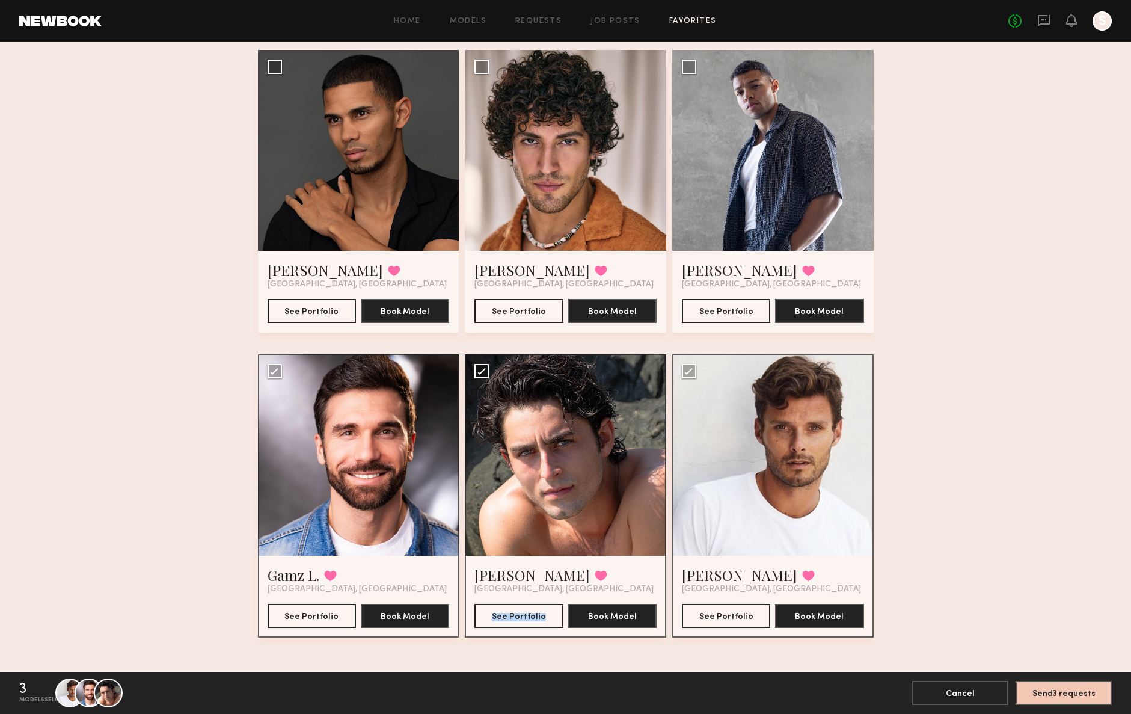
scroll to position [402, 0]
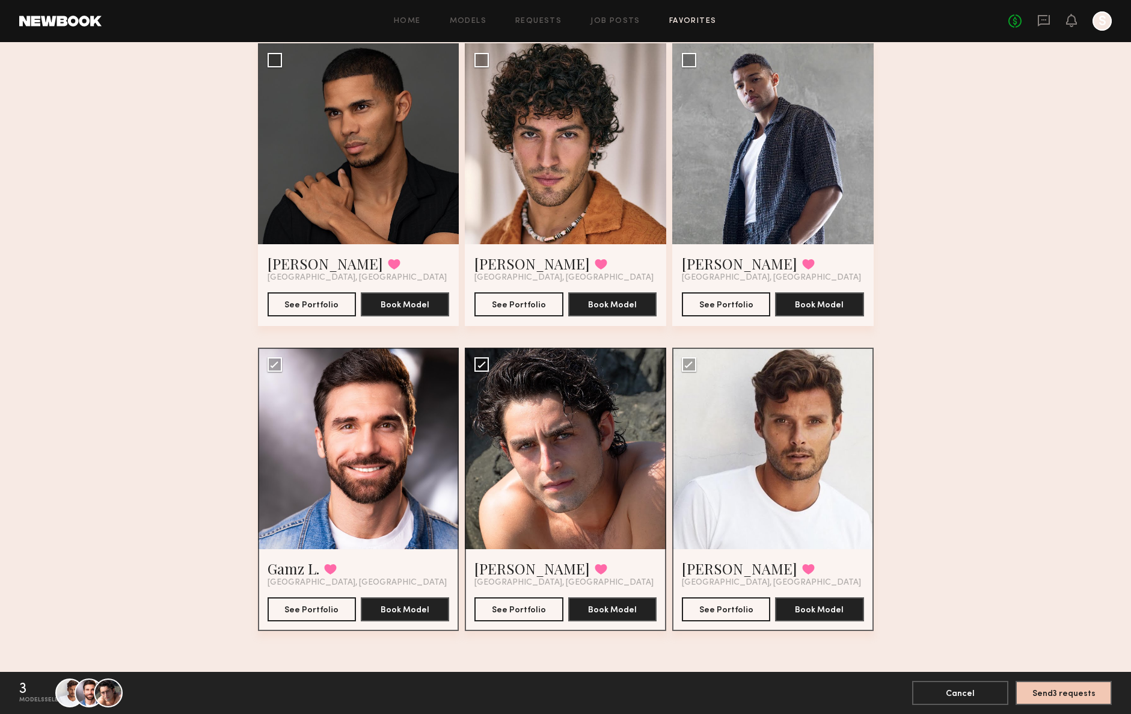
click at [931, 412] on div "splat - role 2 9 Models Keith C. Favorited Los Angeles, CA See Portfolio Book M…" at bounding box center [565, 167] width 1131 height 1010
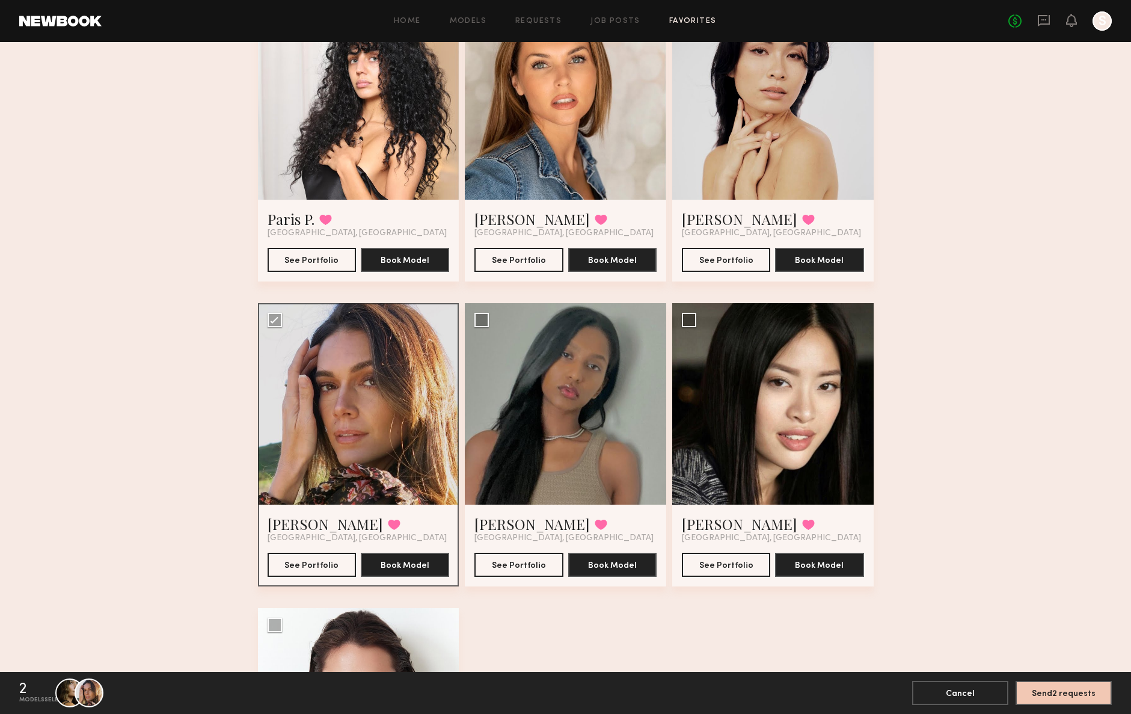
scroll to position [779, 0]
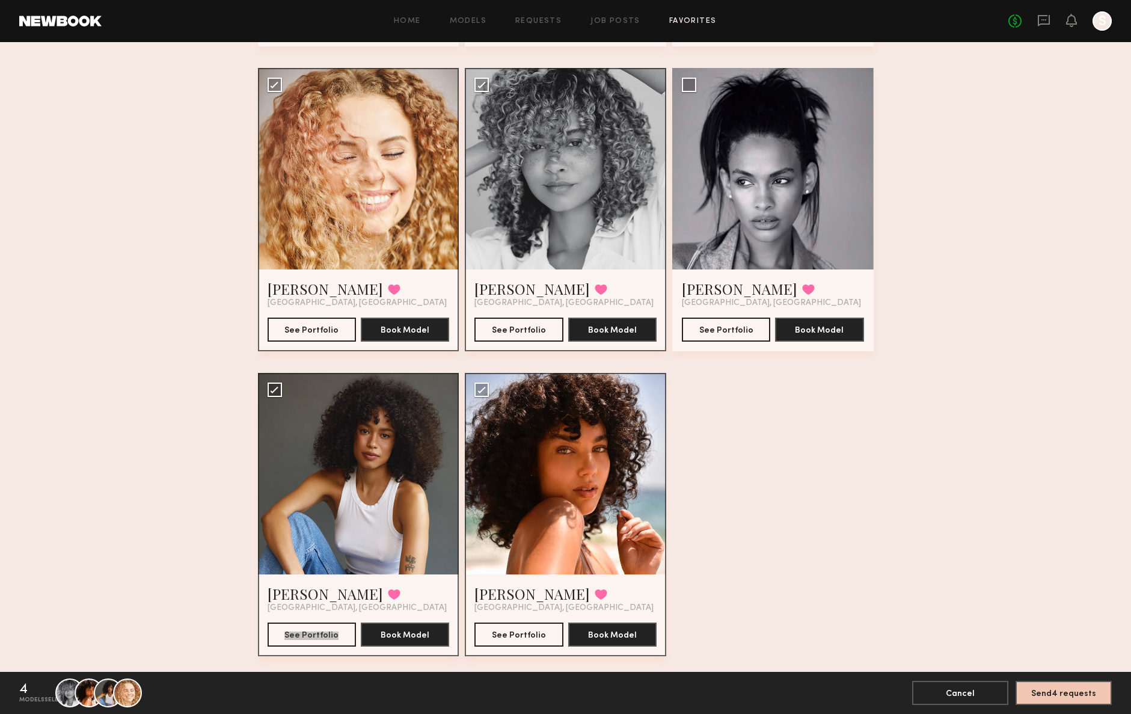
scroll to position [707, 0]
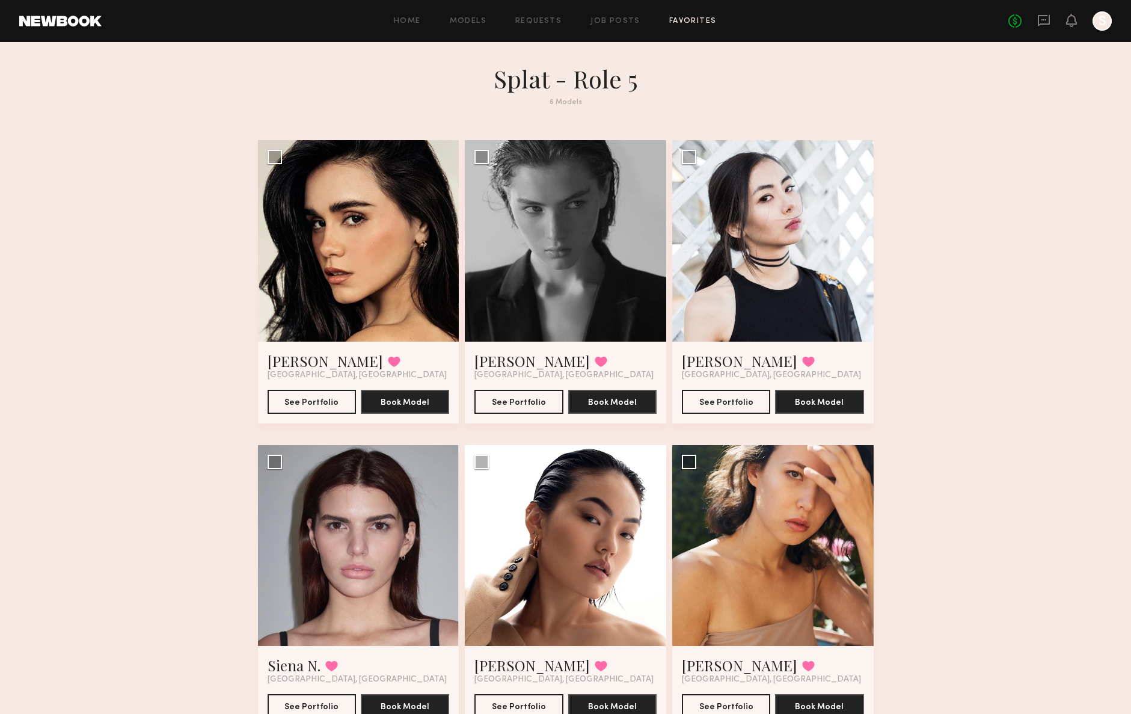
click at [991, 270] on div "Splat - Role 5 6 Models Priscilla P. Favorited Los Angeles, CA See Portfolio Bo…" at bounding box center [565, 416] width 1131 height 705
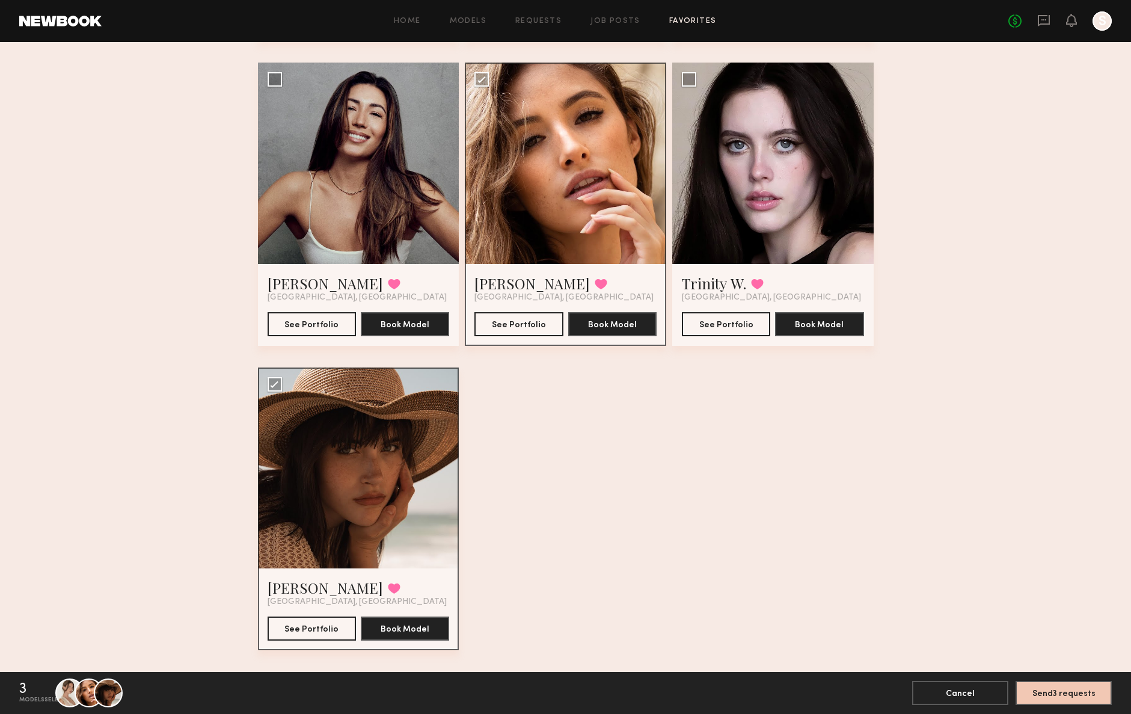
scroll to position [1011, 0]
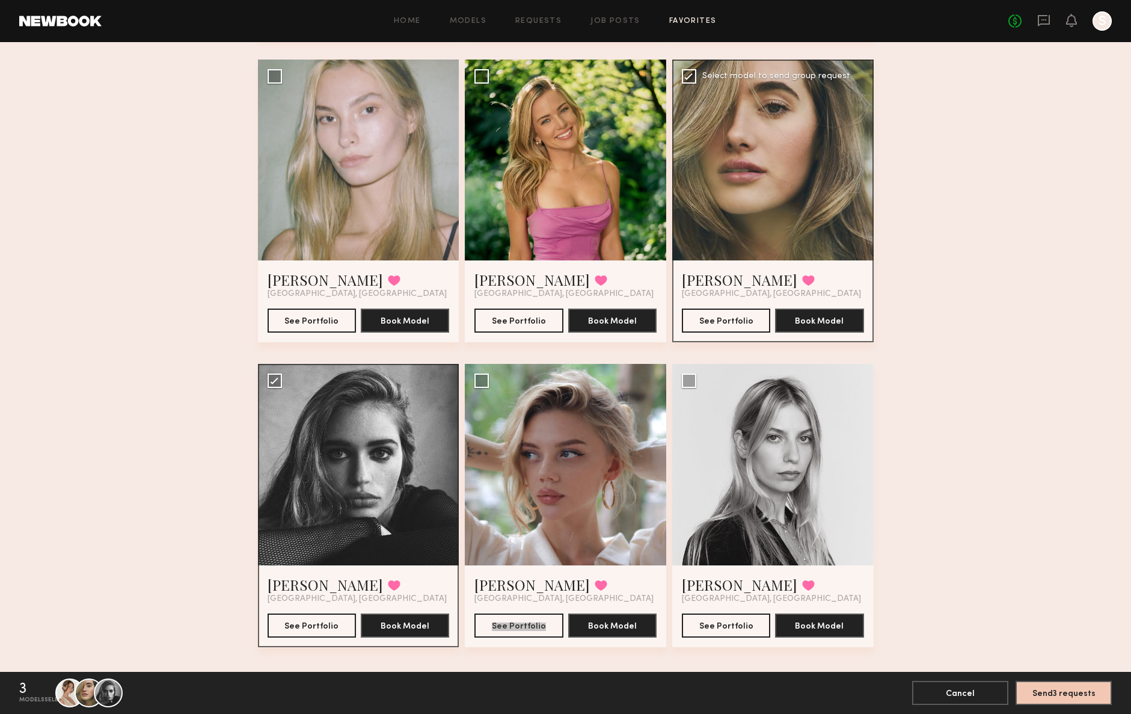
scroll to position [1316, 0]
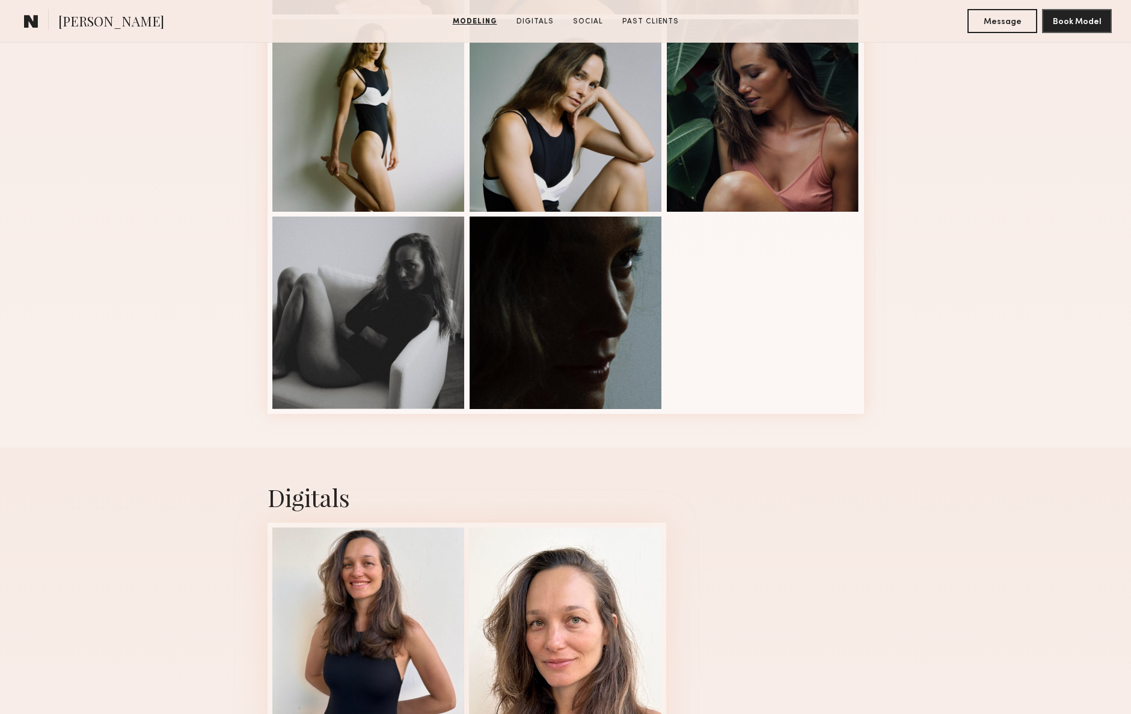
scroll to position [508, 0]
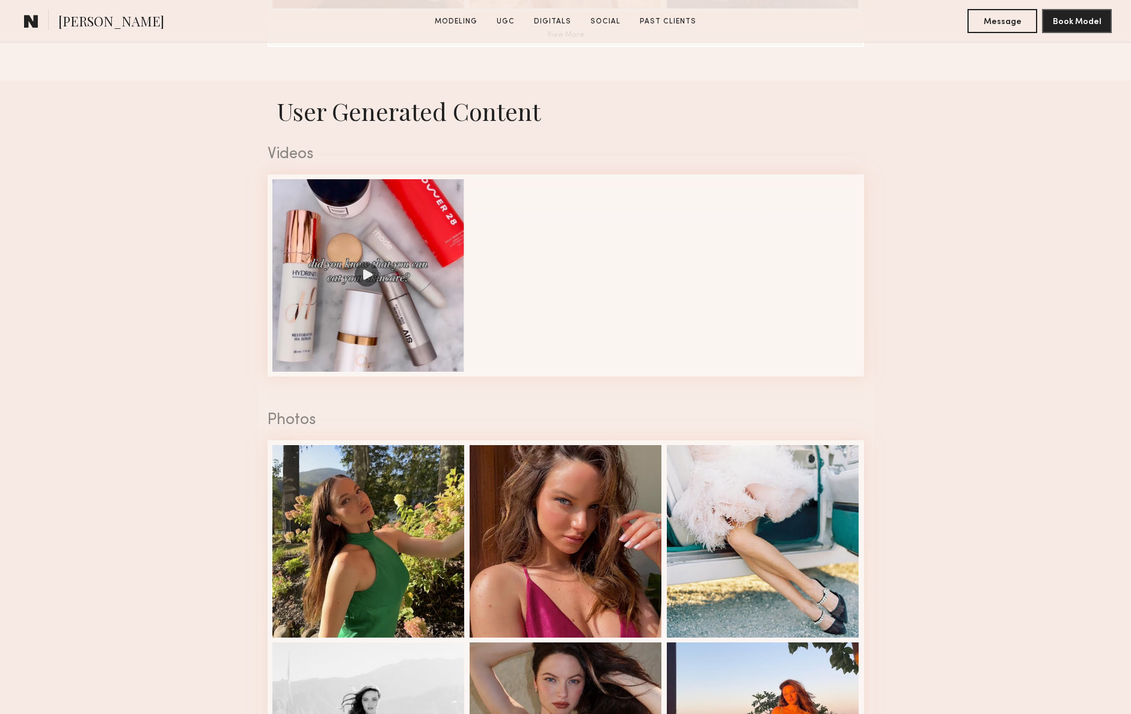
scroll to position [1248, 0]
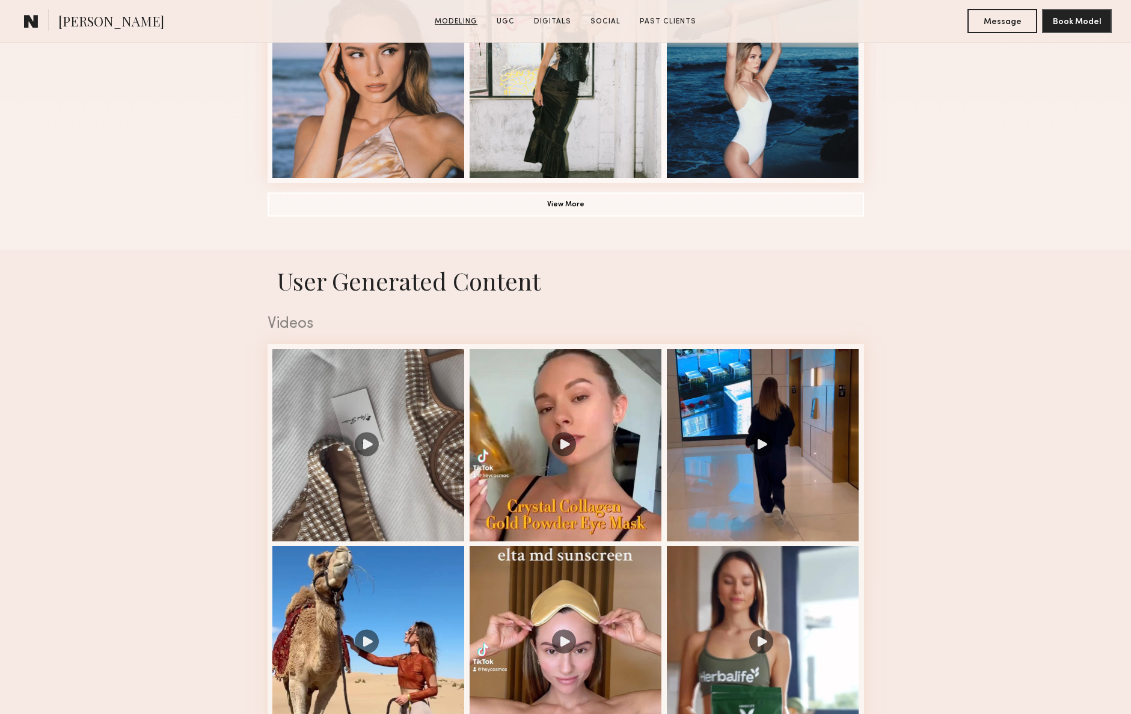
scroll to position [896, 0]
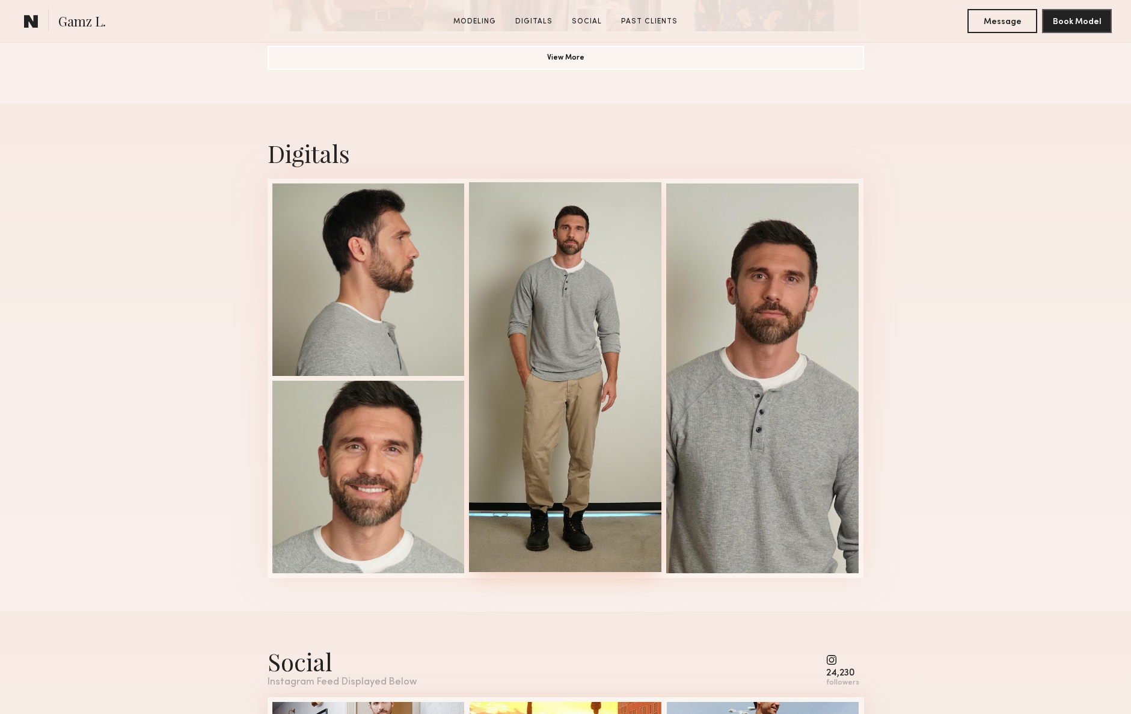
scroll to position [1109, 0]
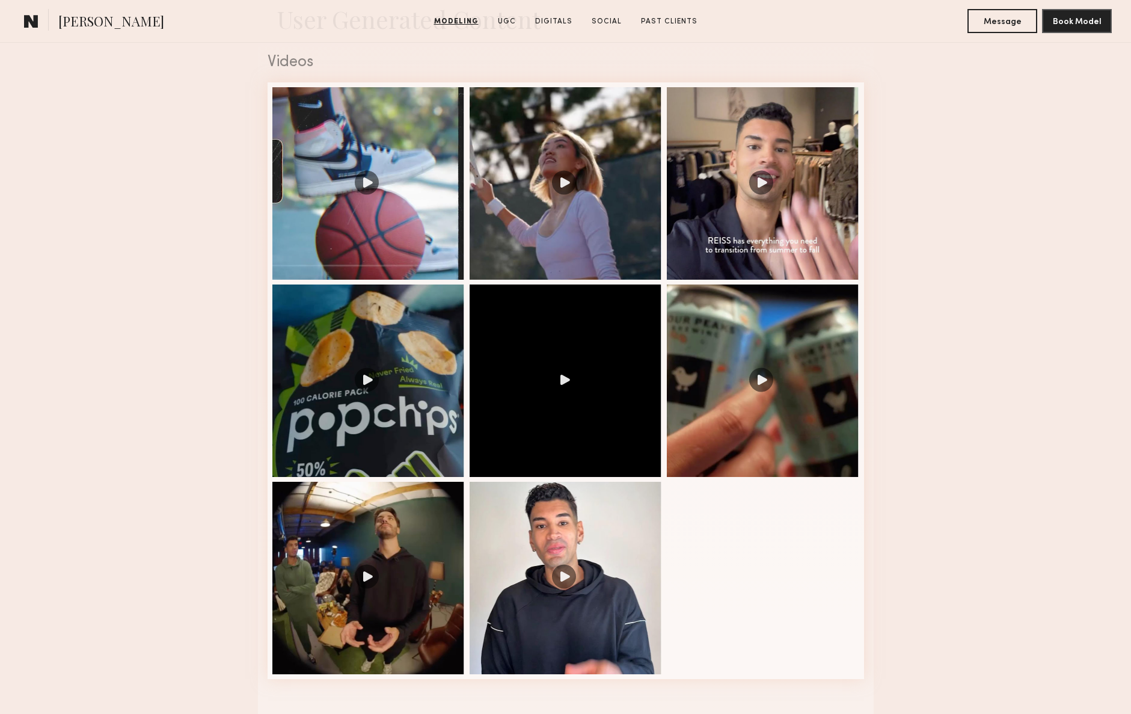
scroll to position [1225, 0]
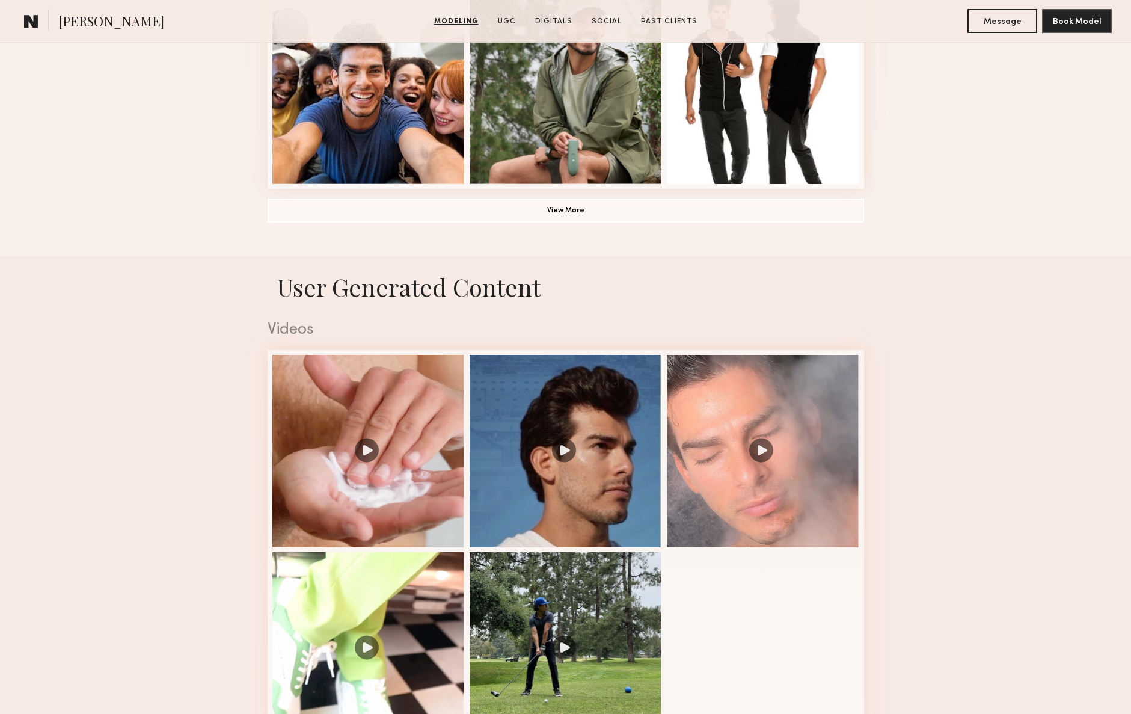
scroll to position [956, 0]
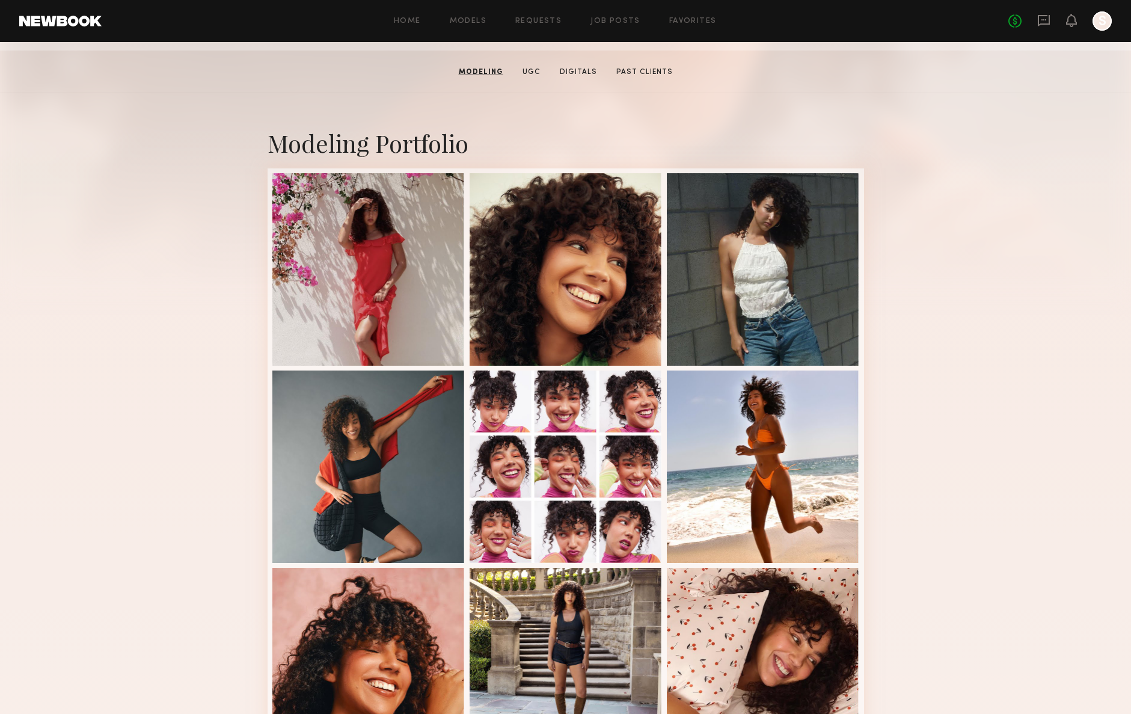
scroll to position [181, 0]
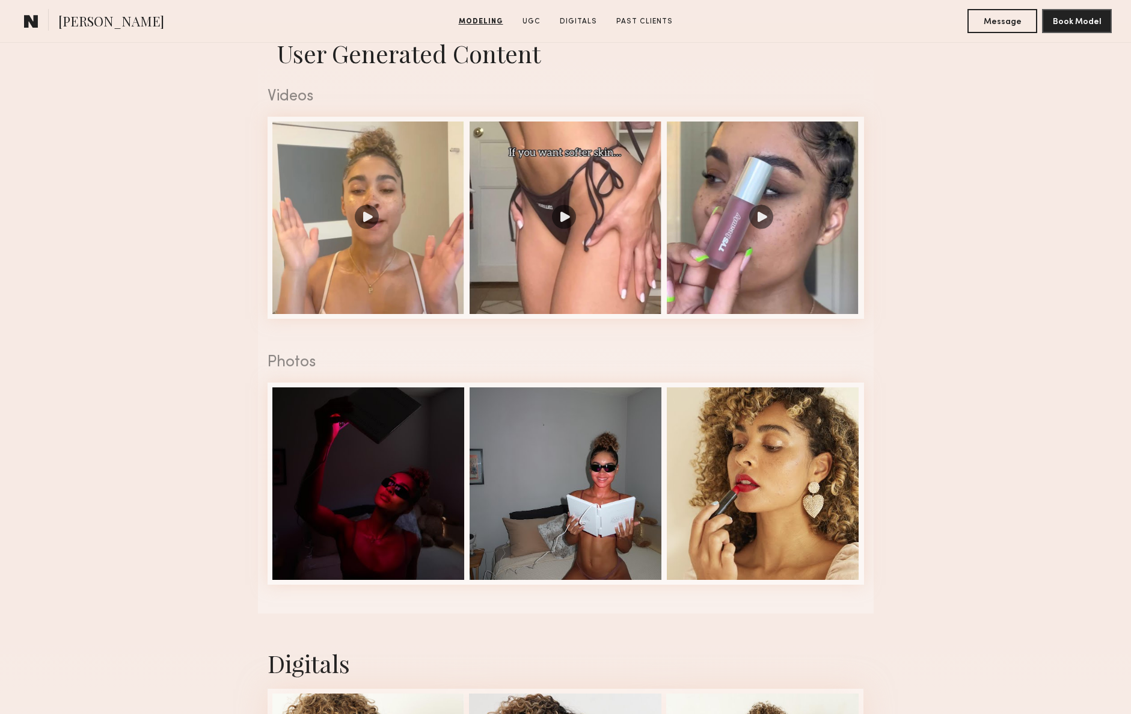
scroll to position [1190, 0]
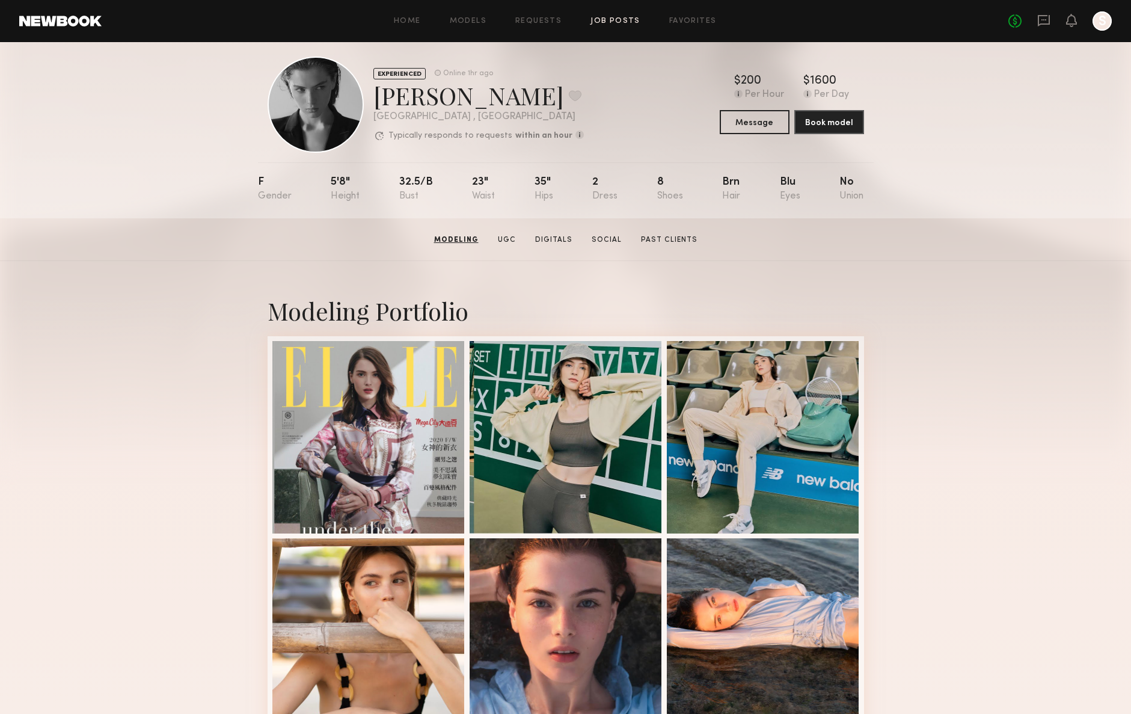
scroll to position [4, 0]
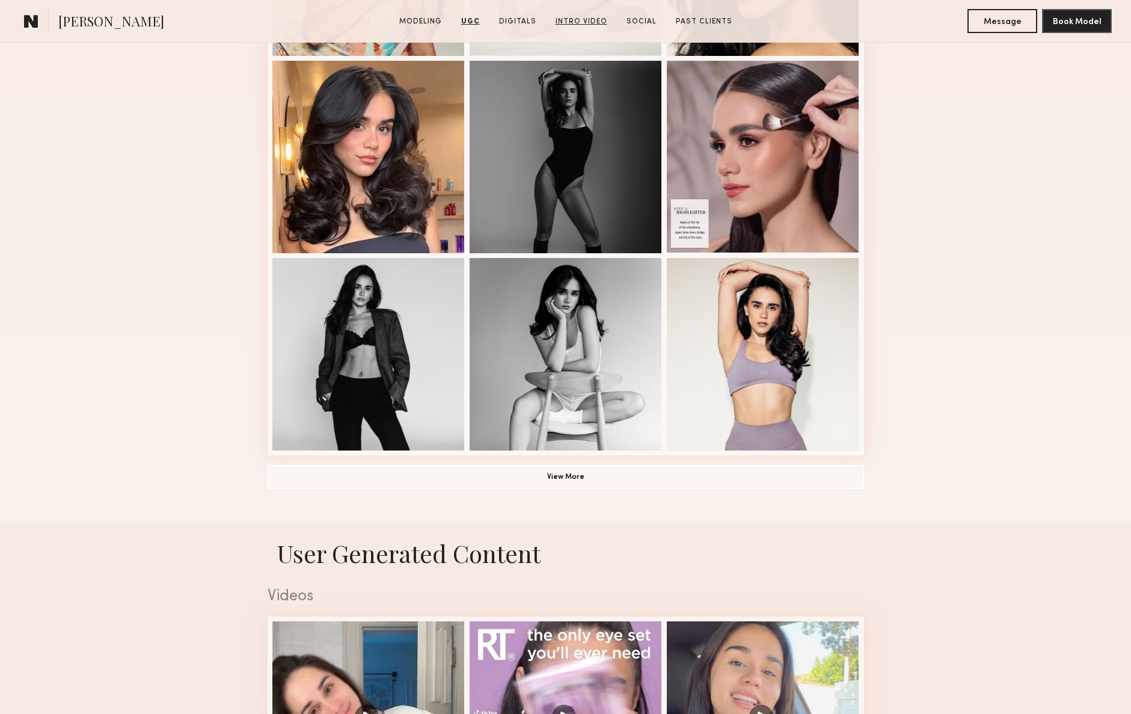
scroll to position [684, 0]
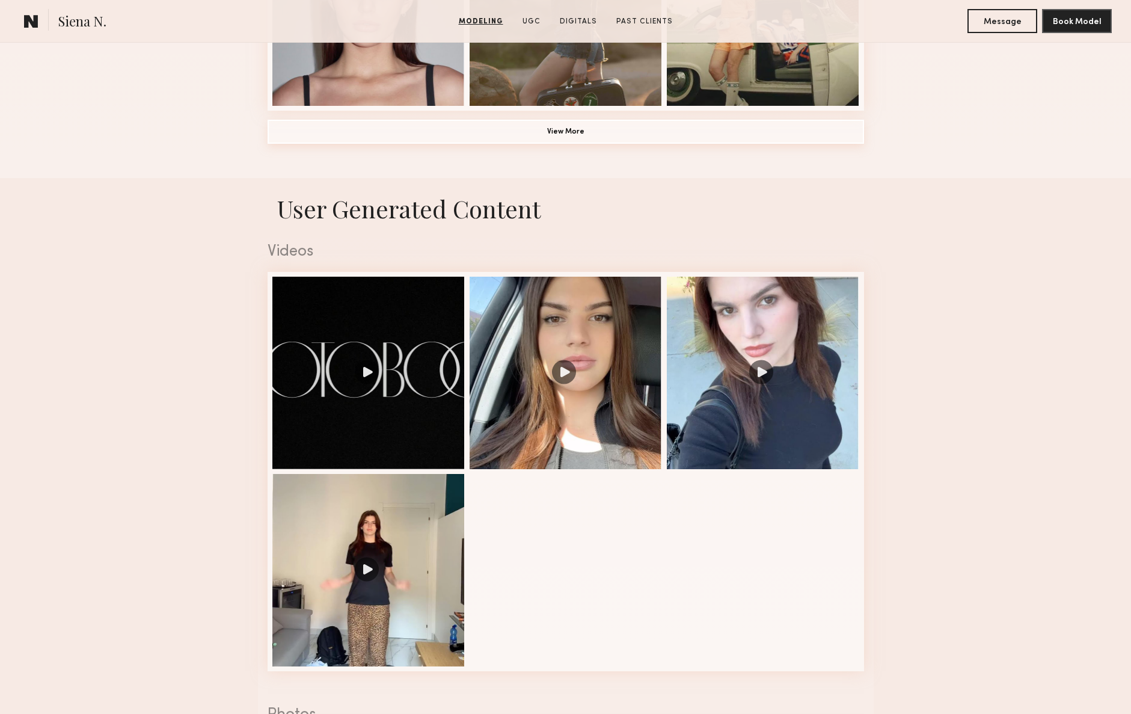
scroll to position [1035, 0]
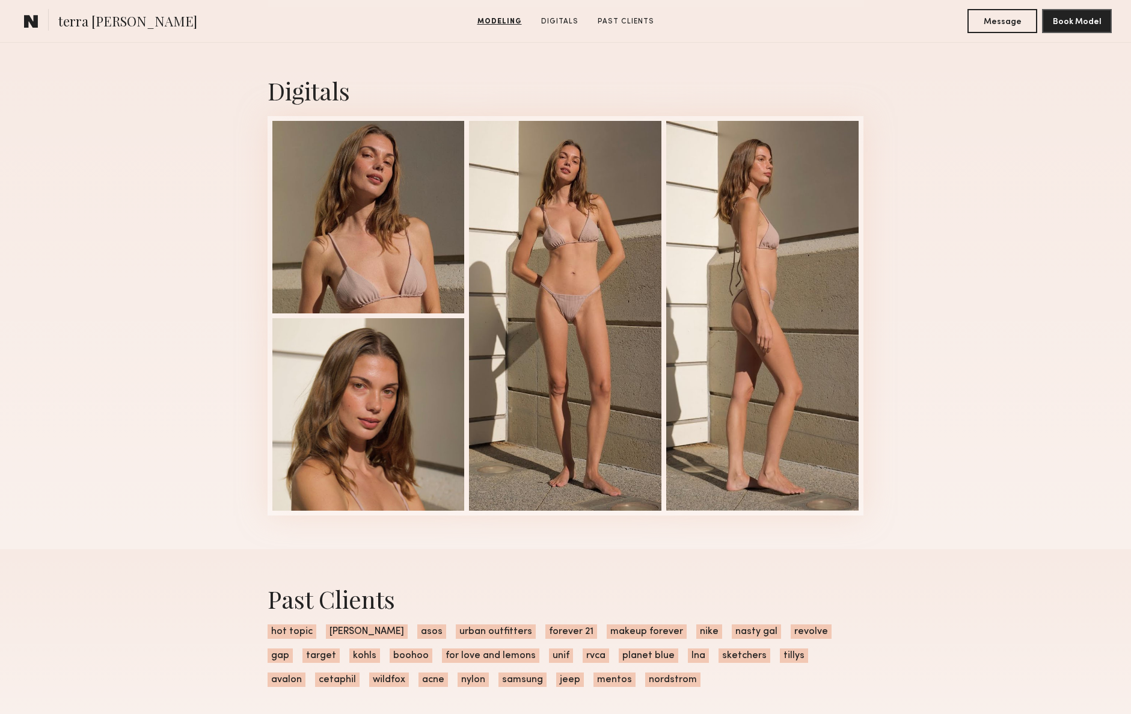
scroll to position [1196, 0]
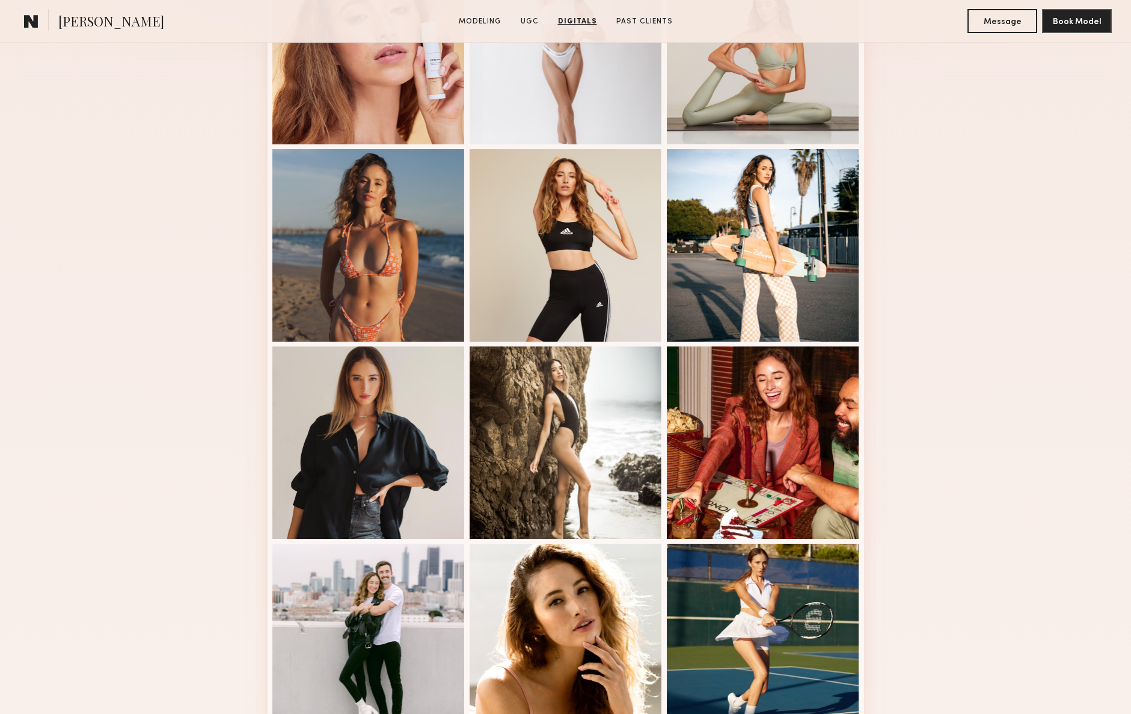
scroll to position [402, 0]
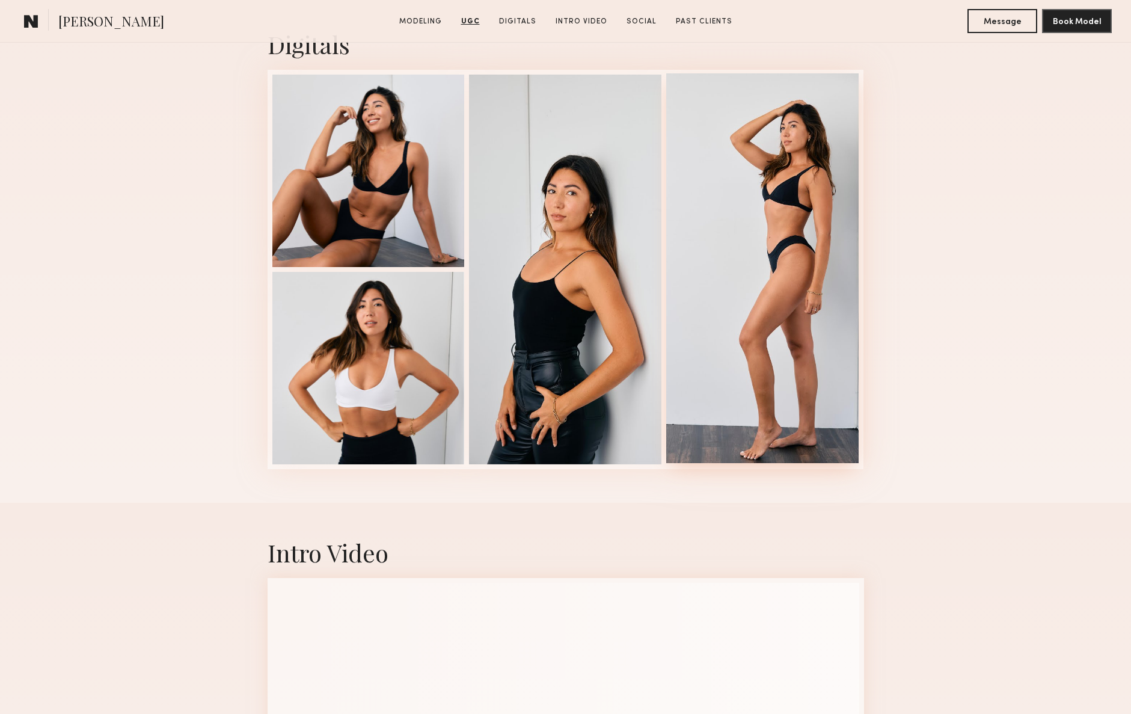
scroll to position [1564, 0]
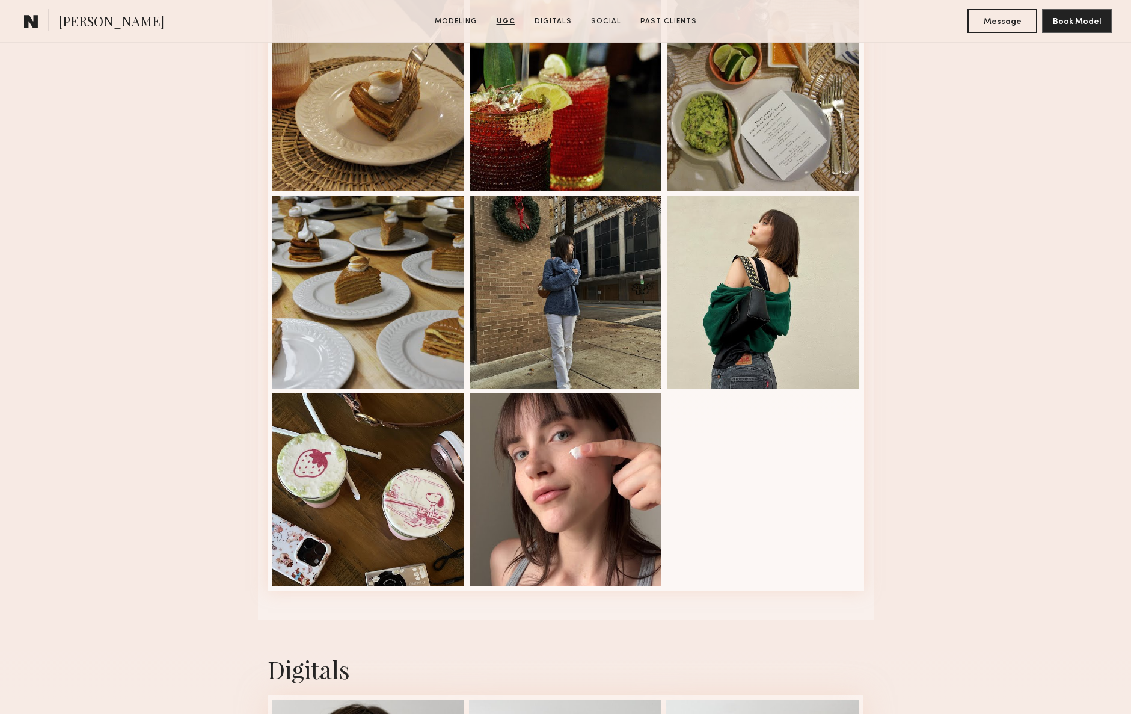
scroll to position [1776, 0]
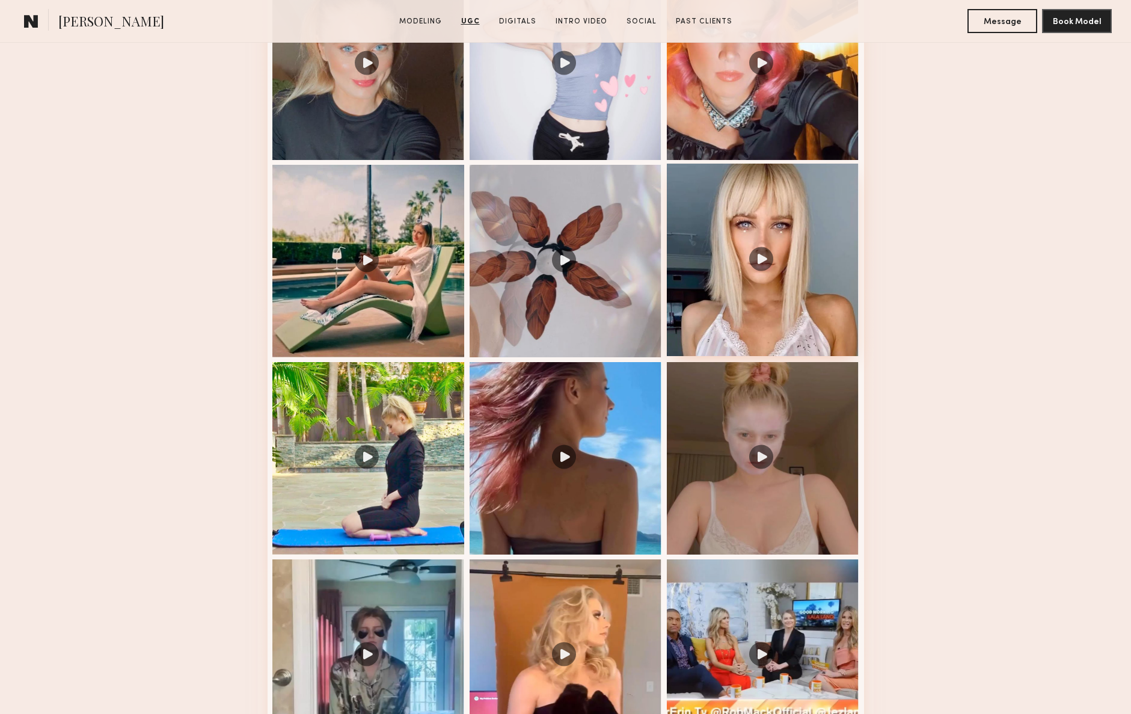
scroll to position [1346, 0]
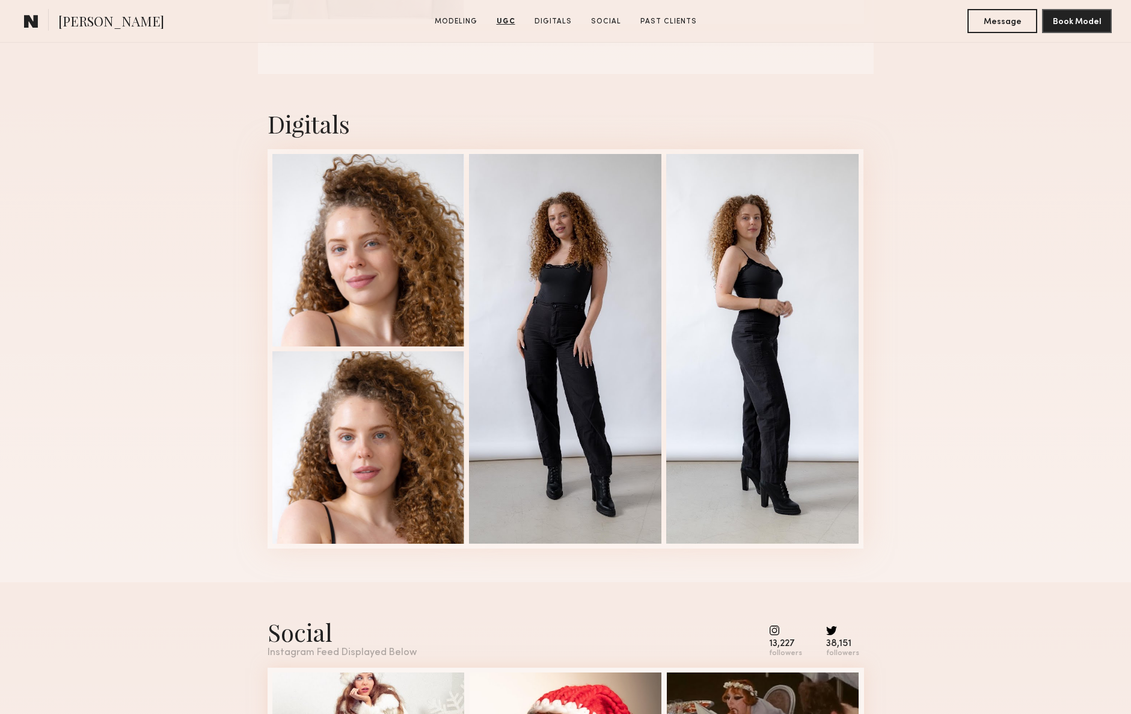
scroll to position [1486, 0]
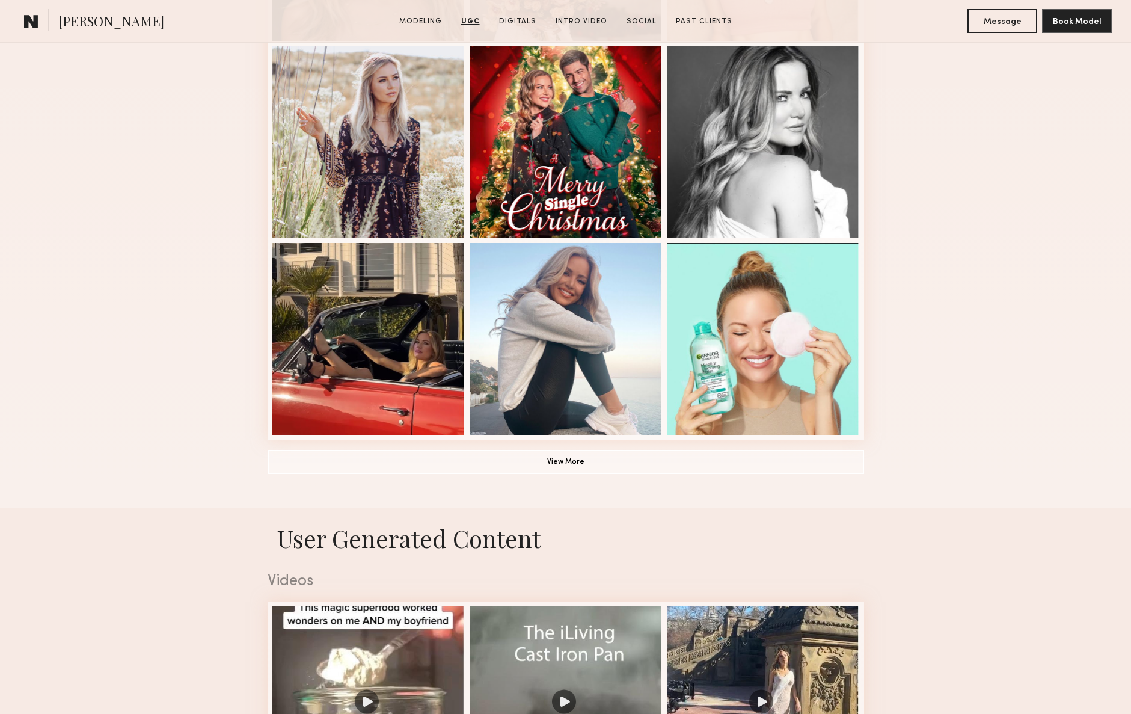
scroll to position [696, 0]
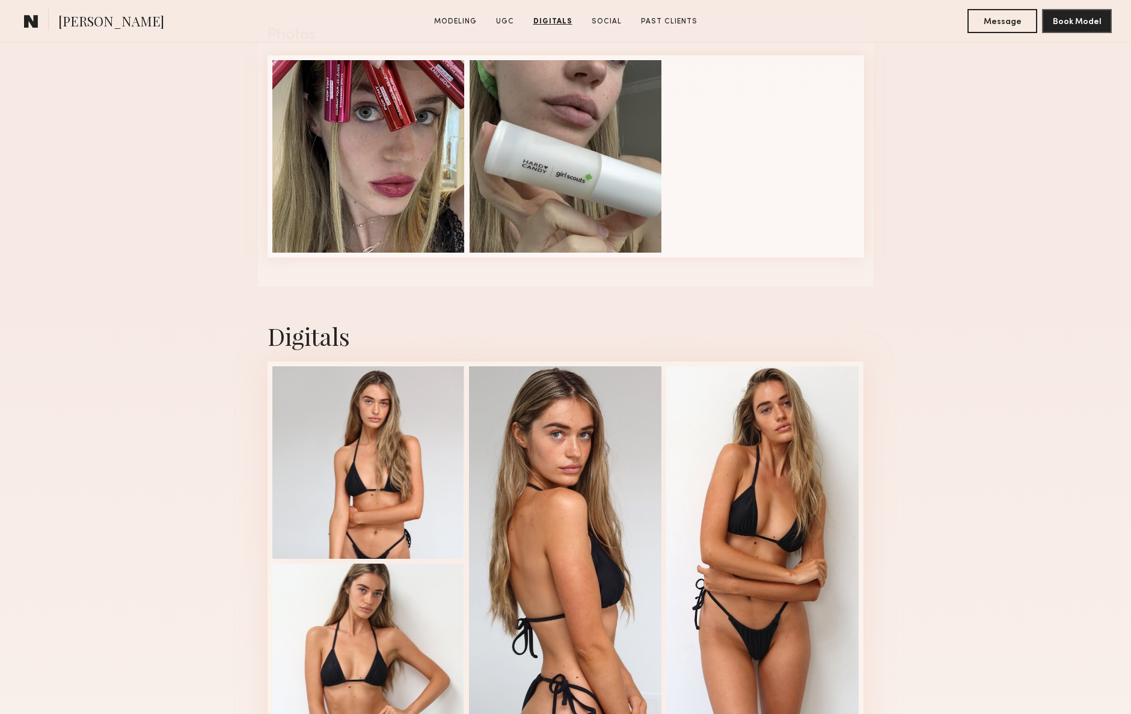
scroll to position [1444, 0]
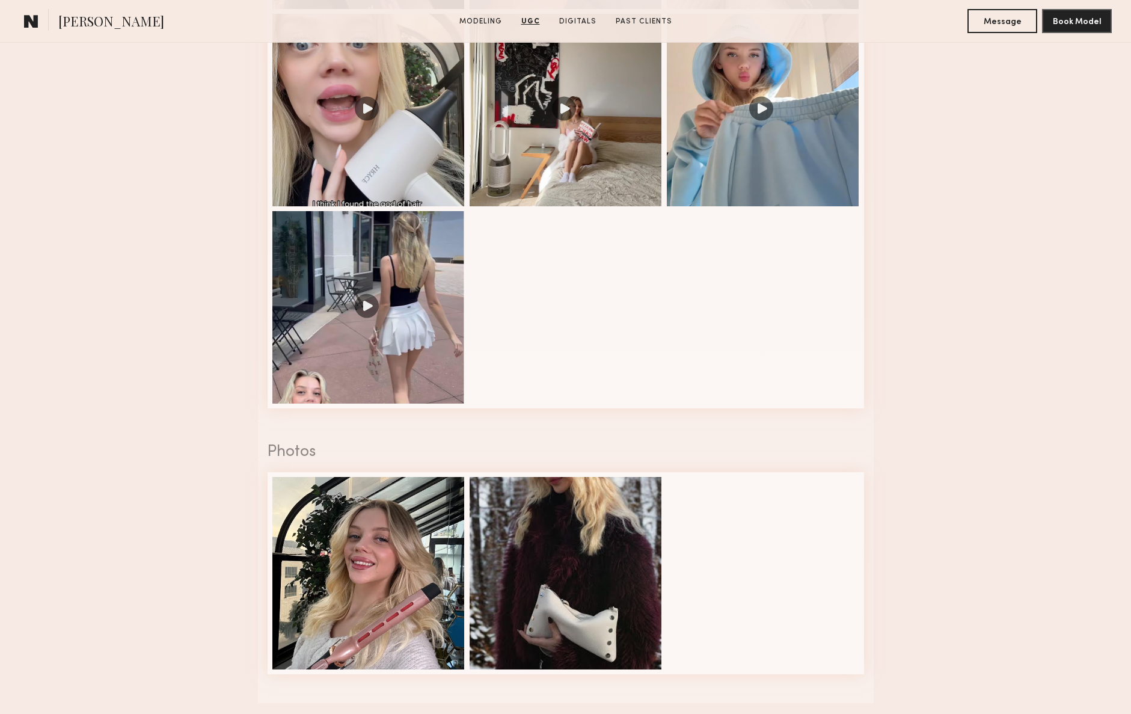
scroll to position [1693, 0]
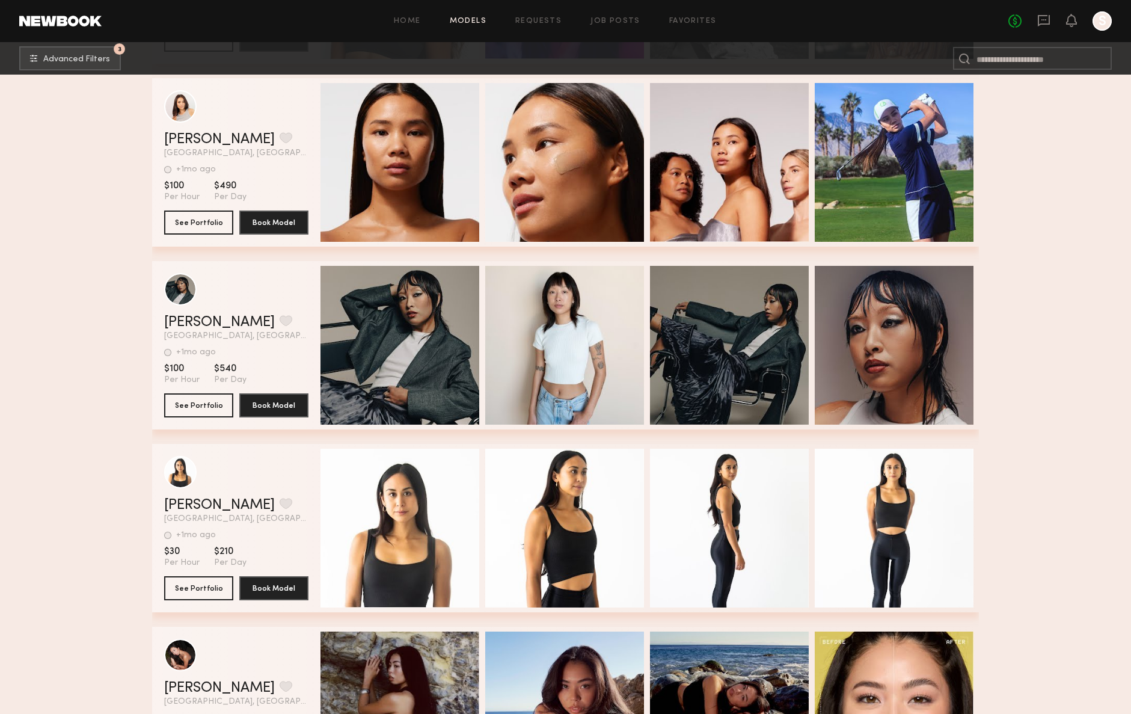
scroll to position [40977, 0]
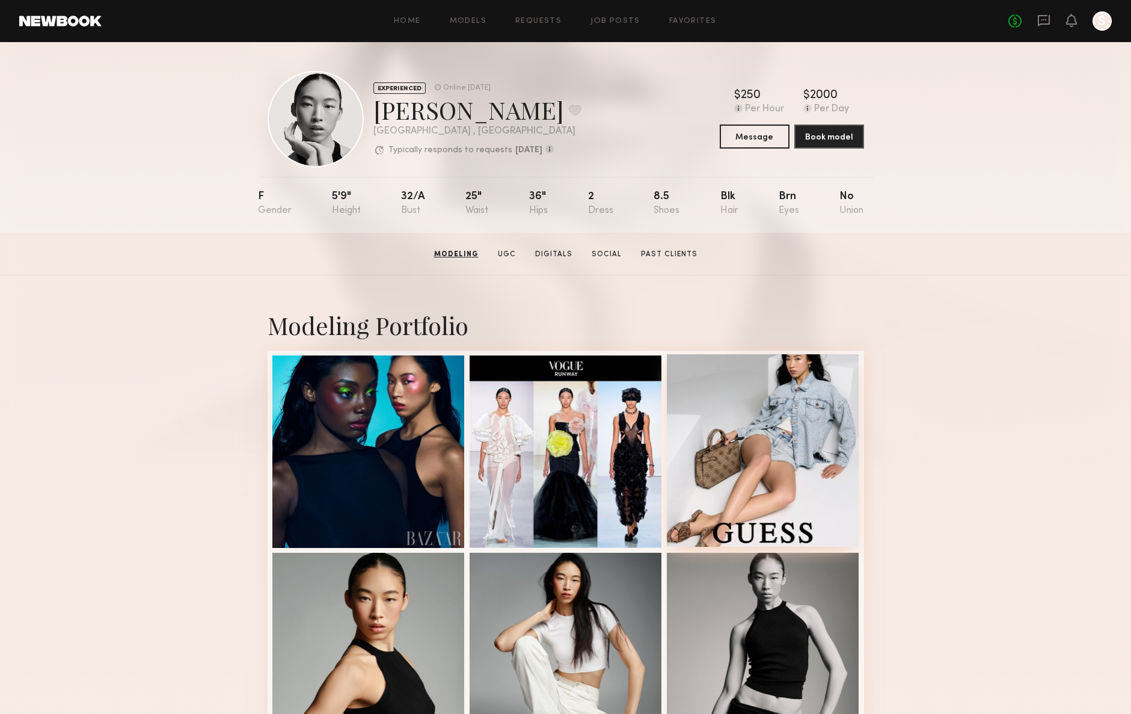
scroll to position [161, 0]
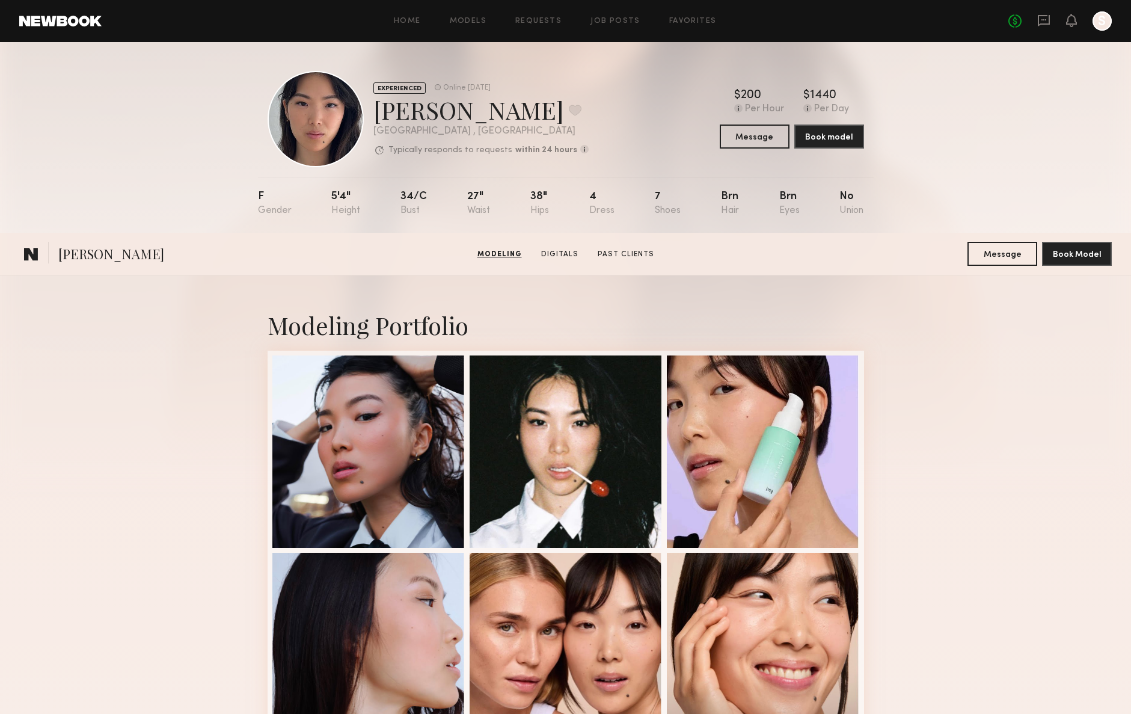
scroll to position [1053, 0]
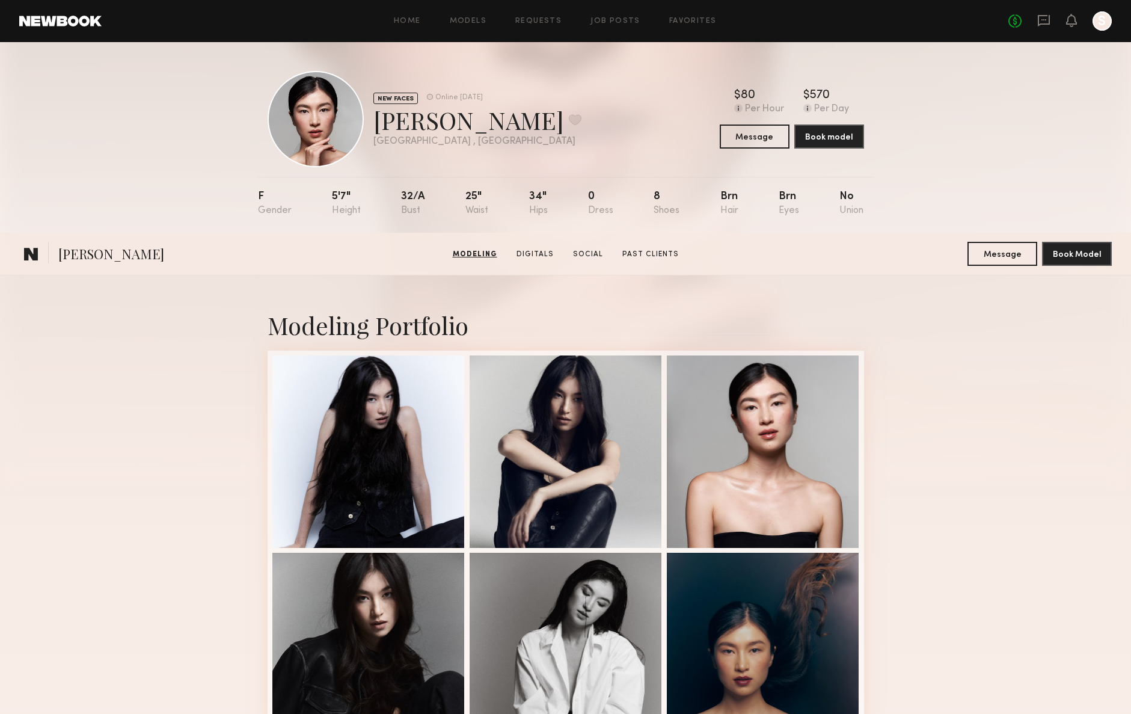
scroll to position [471, 0]
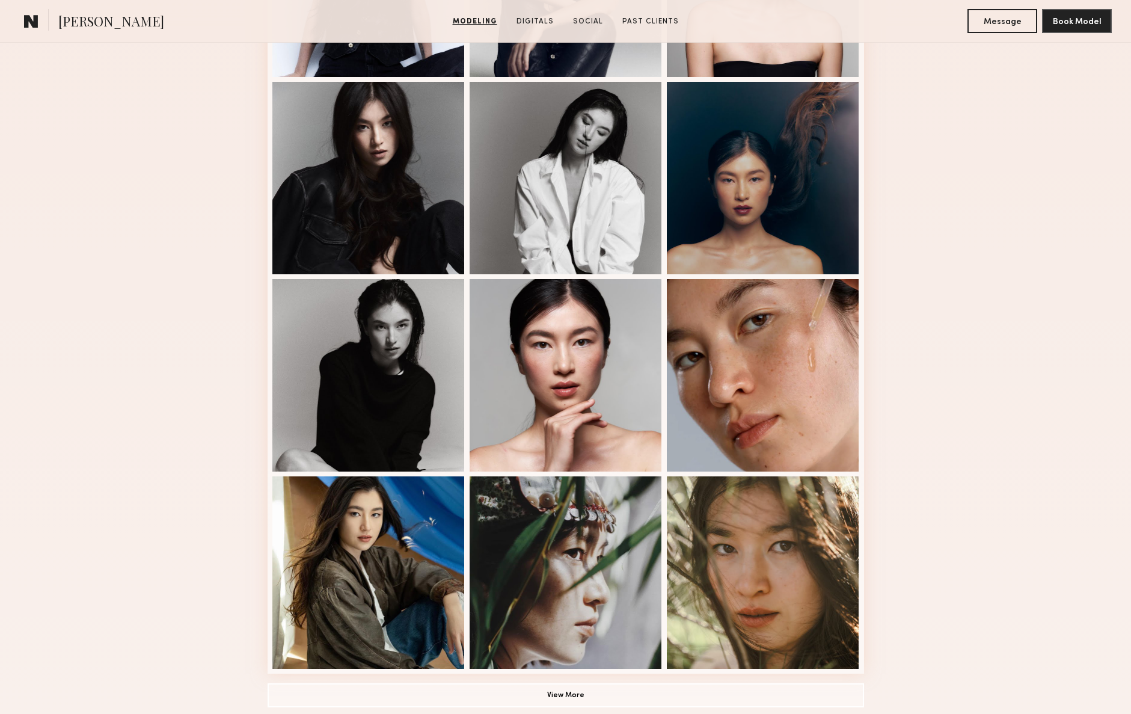
click at [997, 255] on div "Modeling Portfolio View More" at bounding box center [565, 273] width 1131 height 936
